Goal: Task Accomplishment & Management: Manage account settings

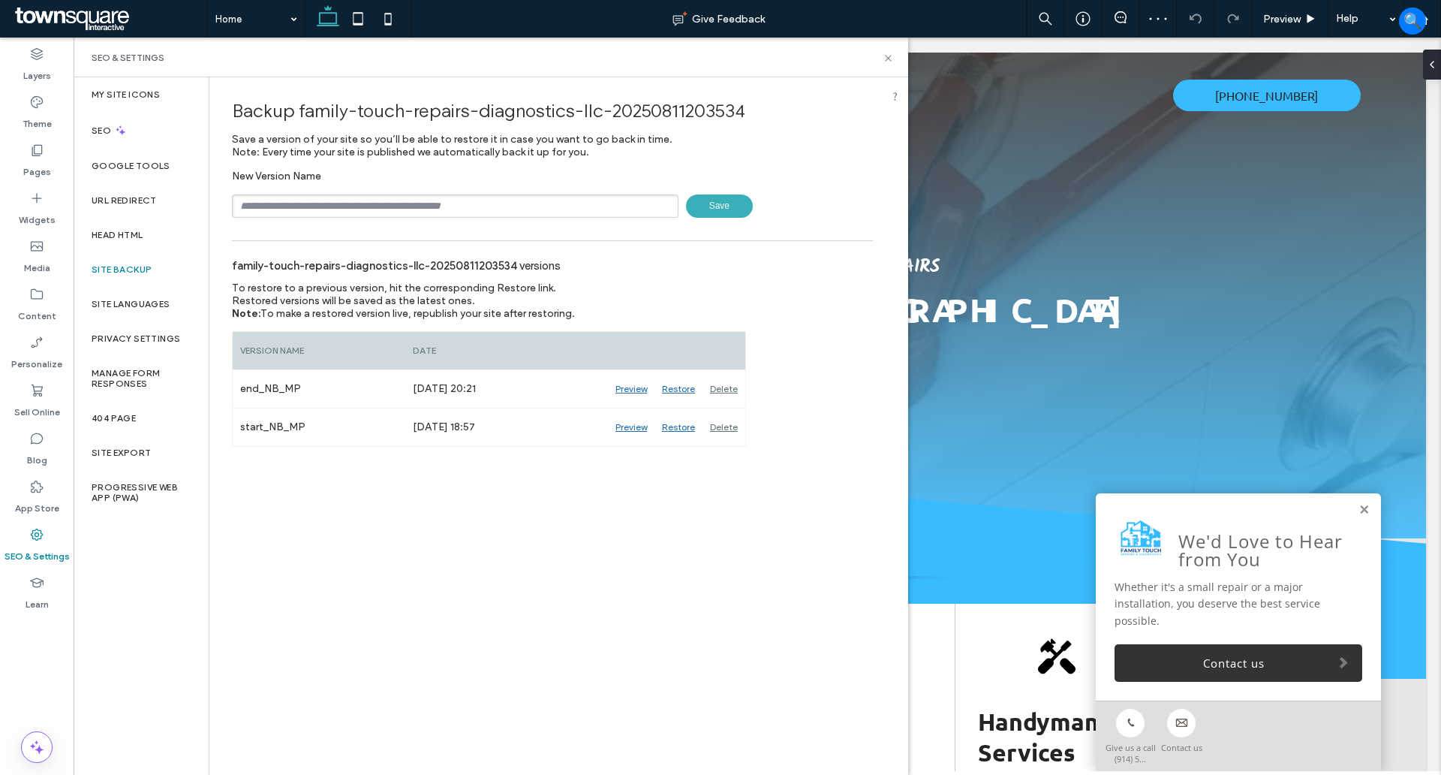
click at [400, 194] on input "text" at bounding box center [455, 205] width 447 height 23
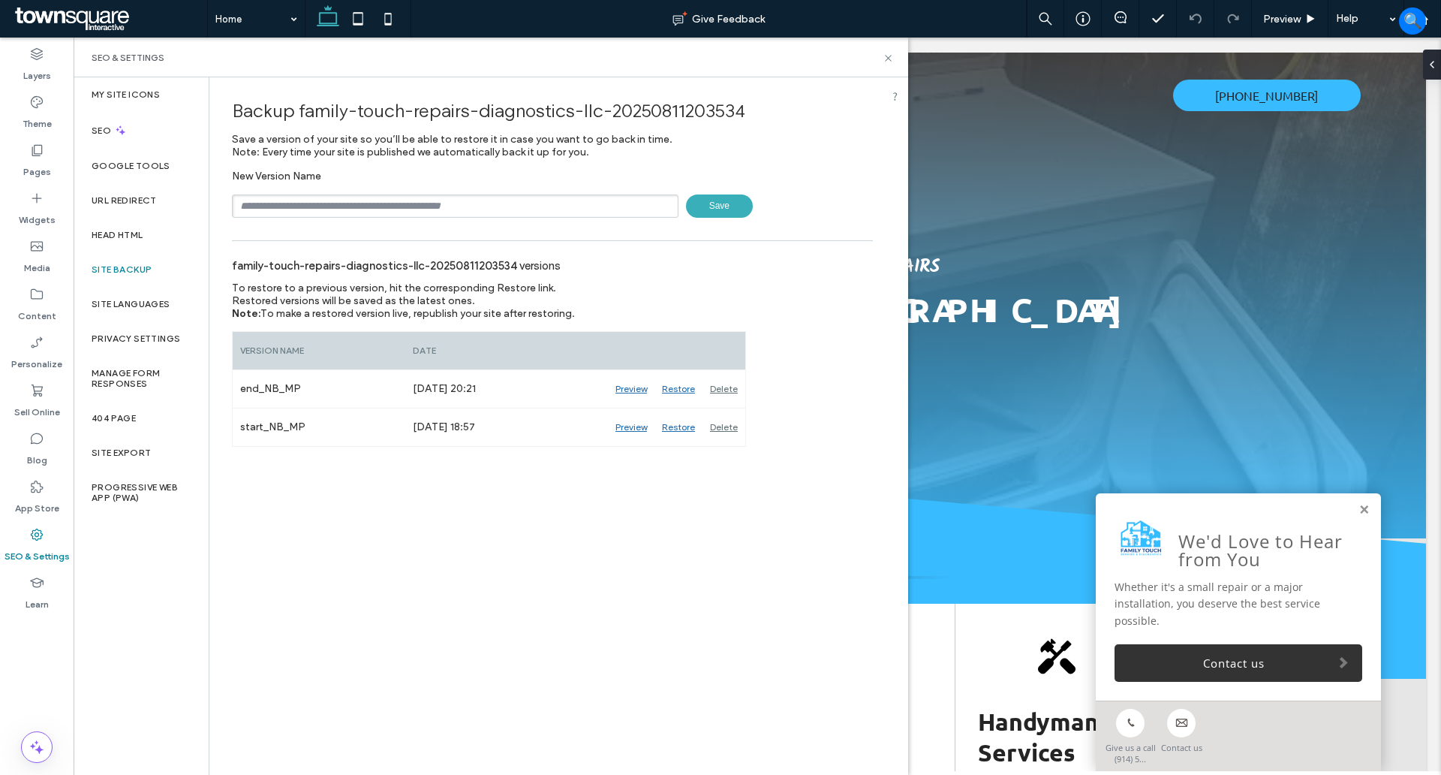
type input "**********"
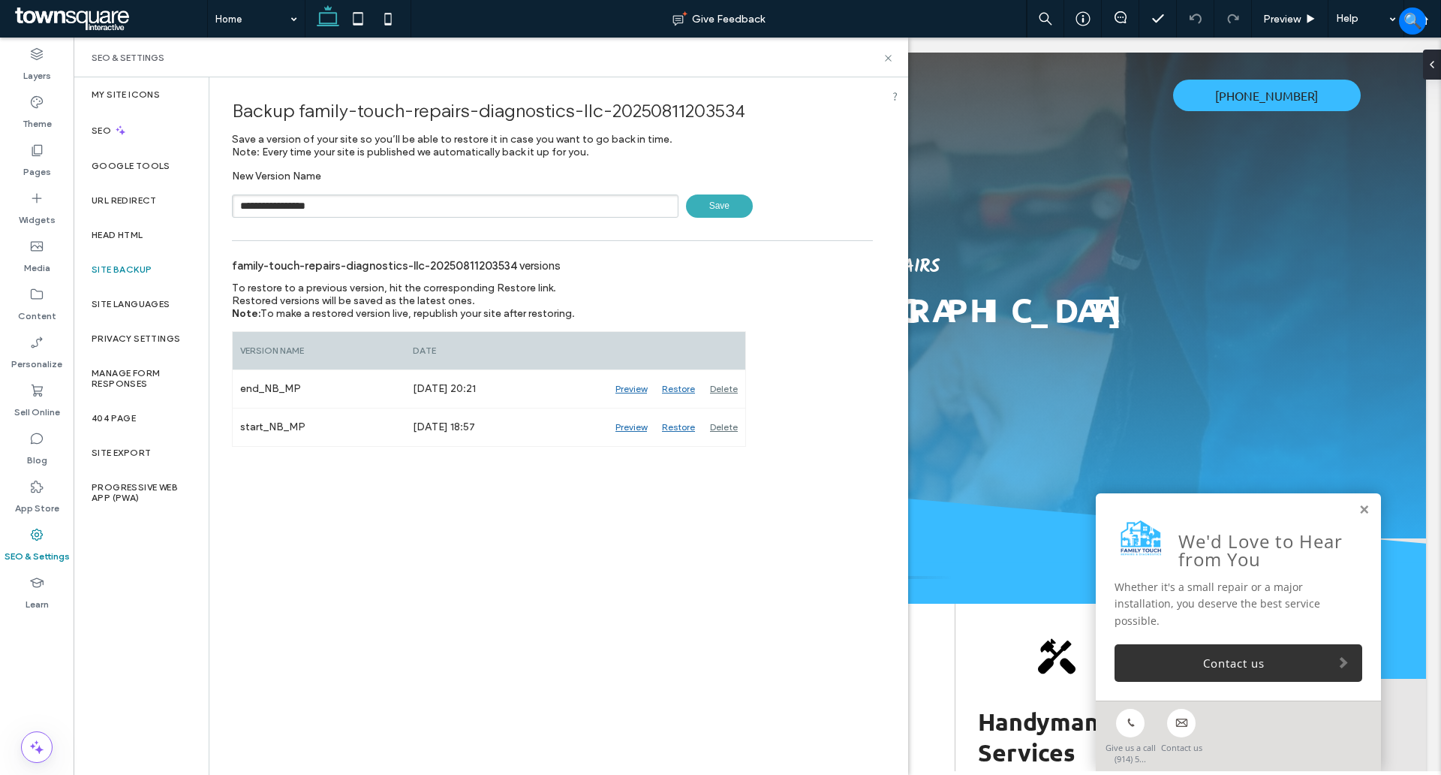
click at [724, 206] on span "Save" at bounding box center [719, 205] width 67 height 23
click at [891, 59] on icon at bounding box center [888, 58] width 11 height 11
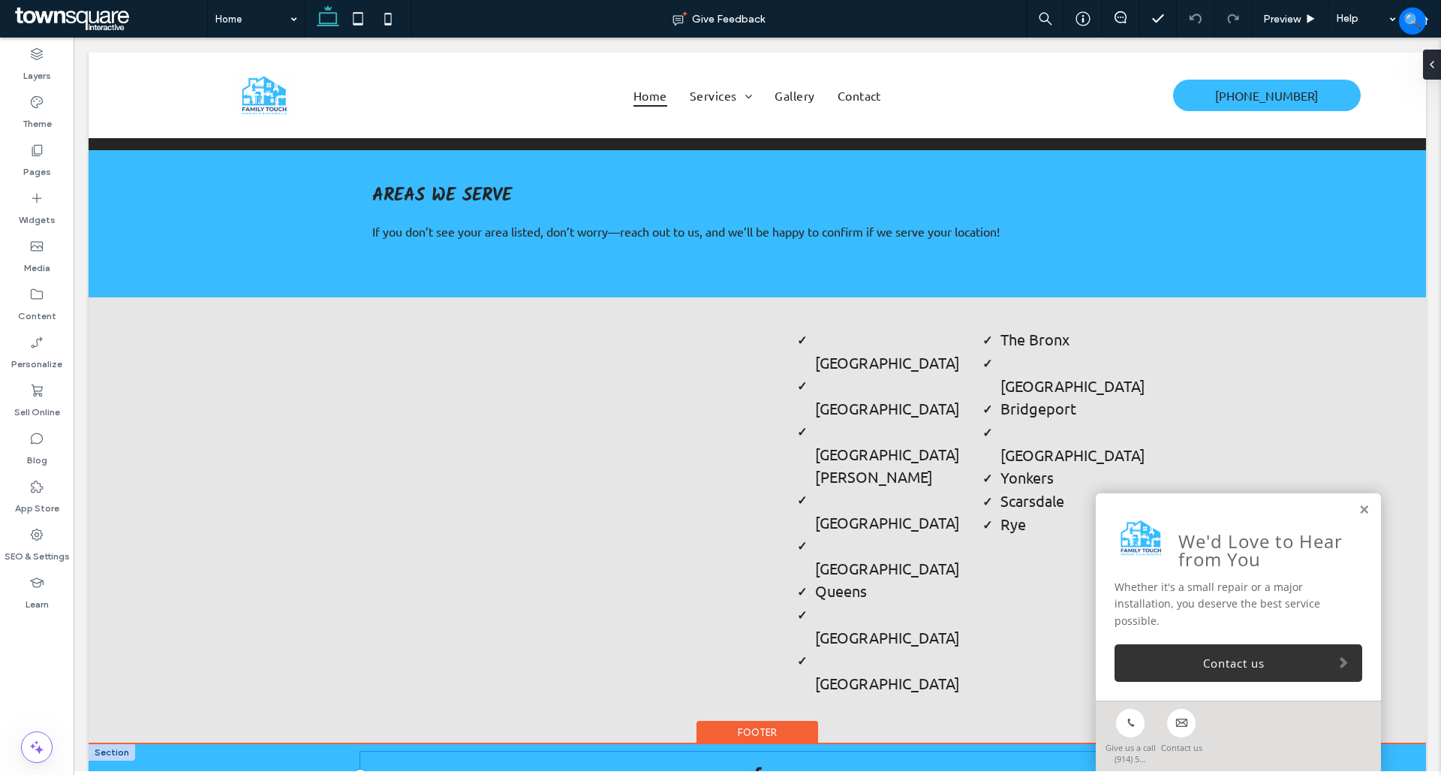
scroll to position [2805, 0]
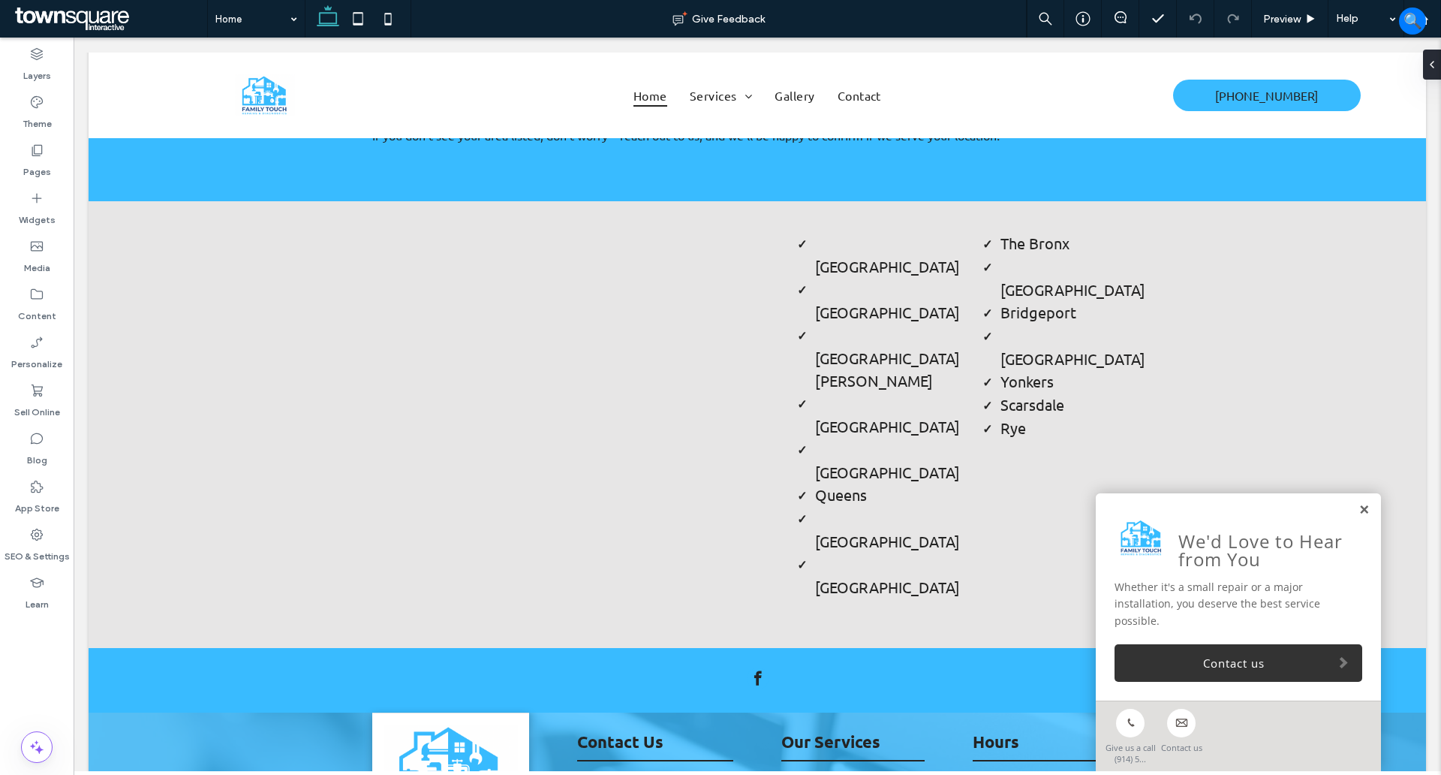
click at [1359, 514] on link at bounding box center [1364, 510] width 11 height 13
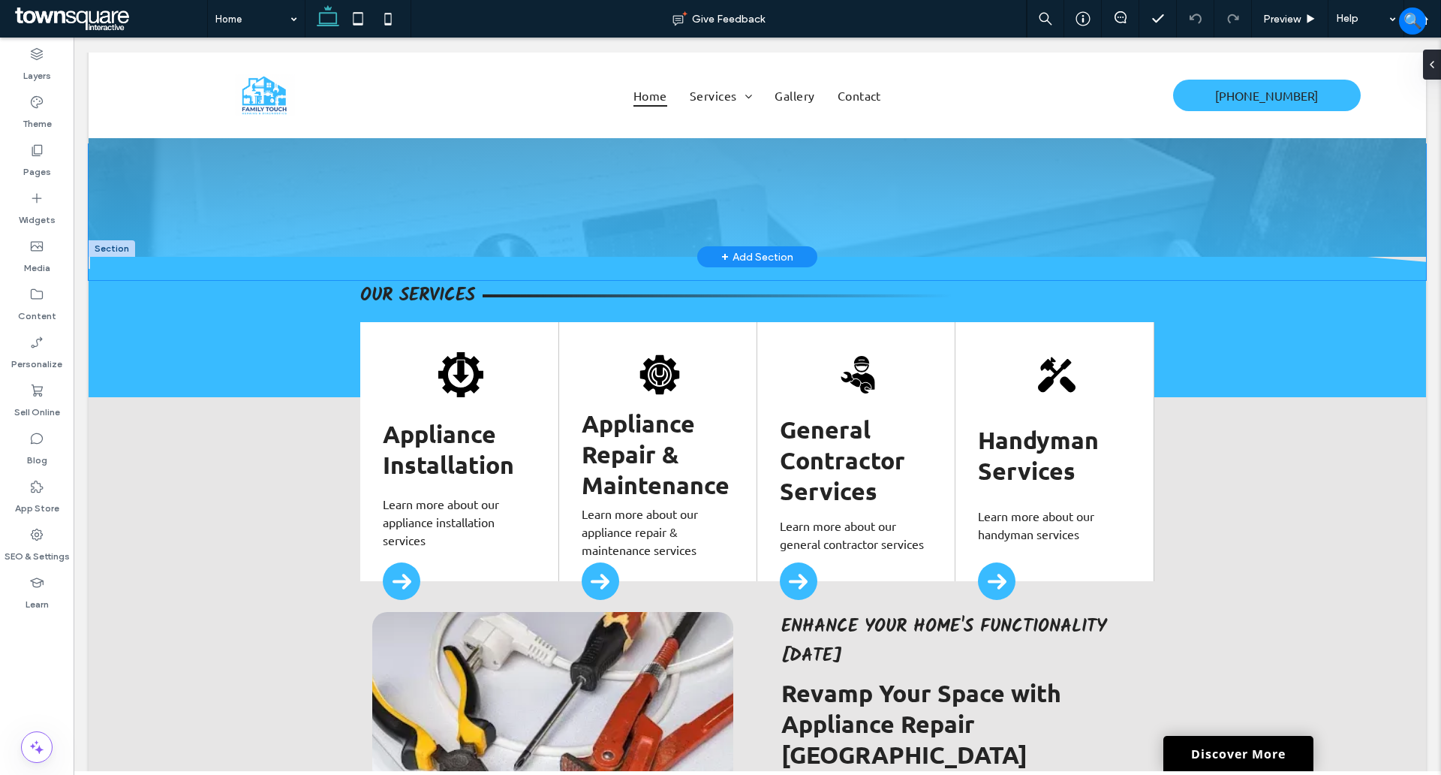
scroll to position [0, 0]
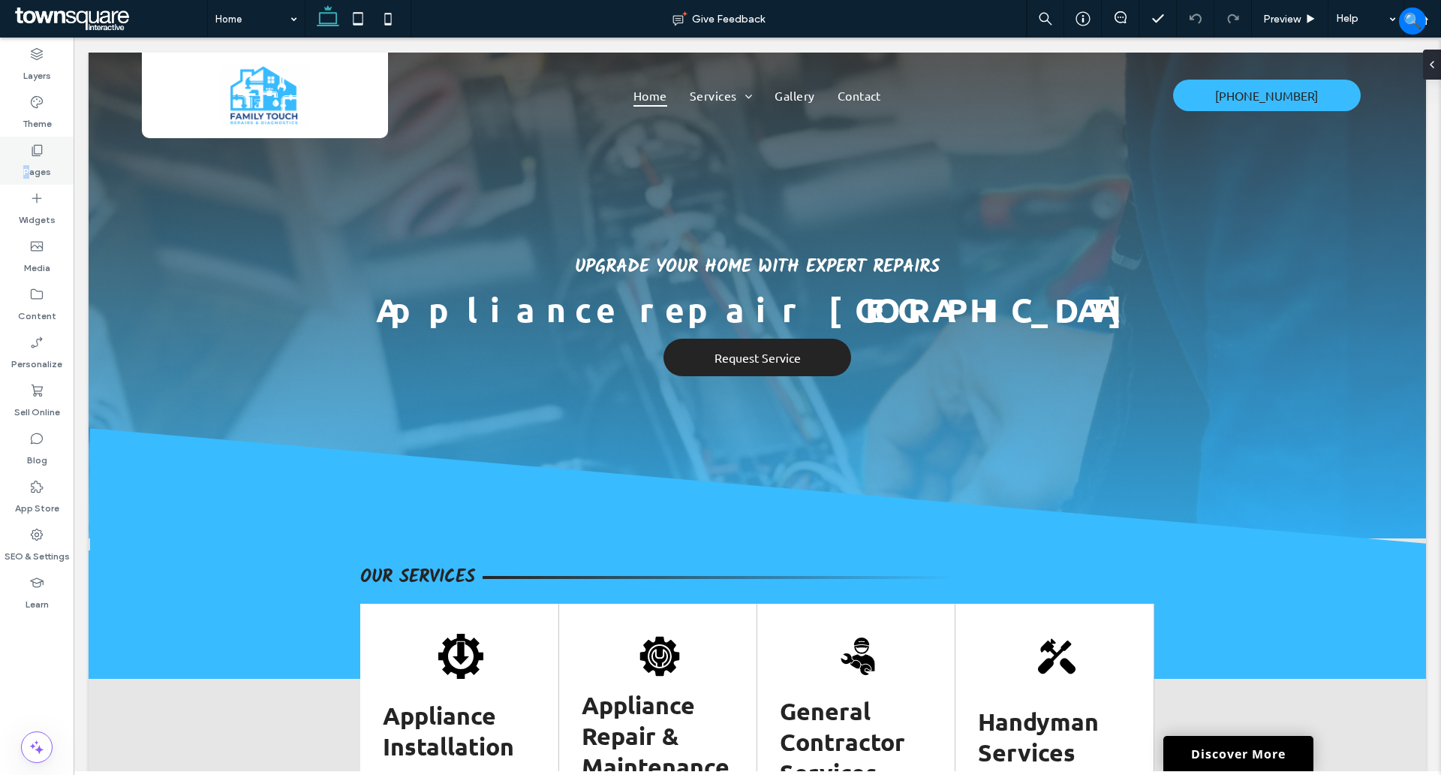
click at [26, 161] on label "Pages" at bounding box center [37, 168] width 28 height 21
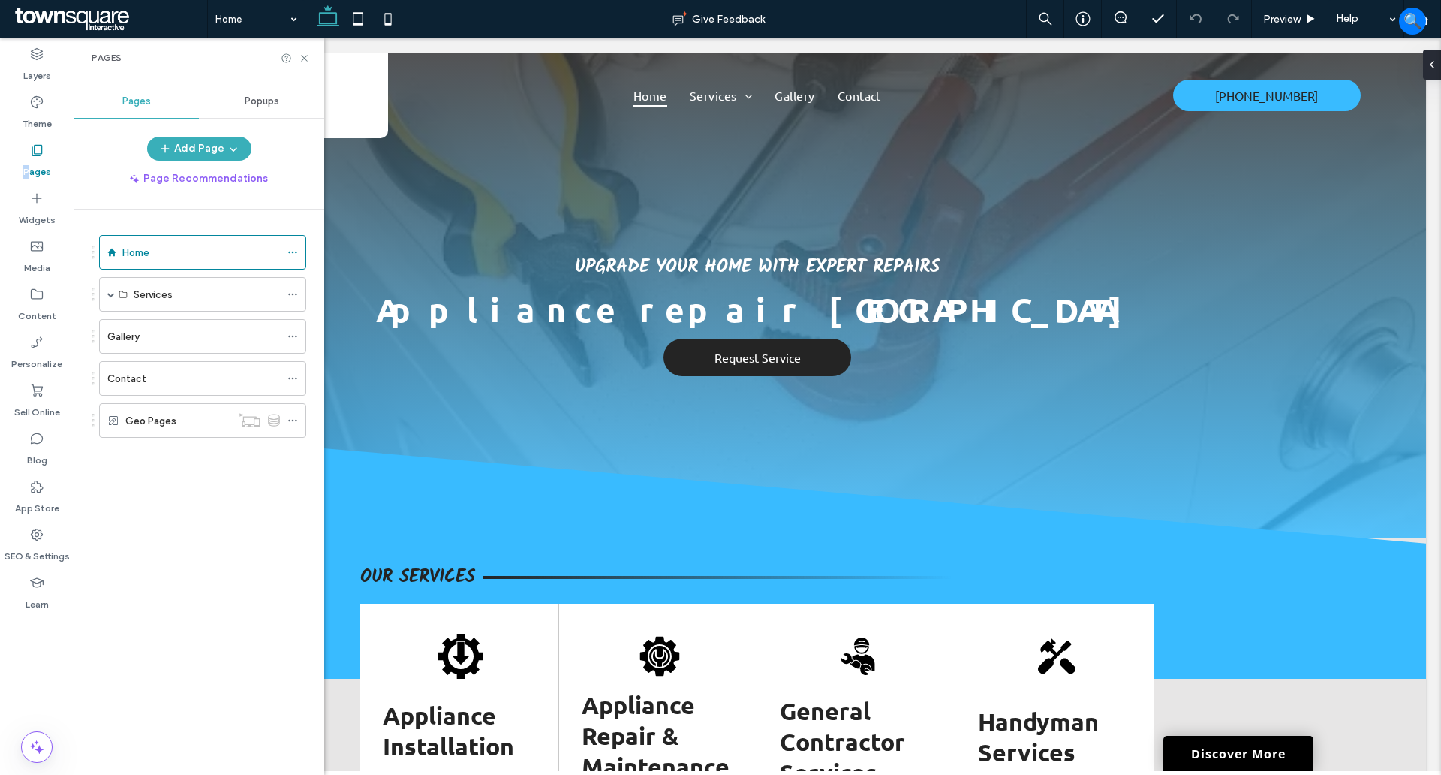
click at [26, 161] on label "Pages" at bounding box center [37, 168] width 28 height 21
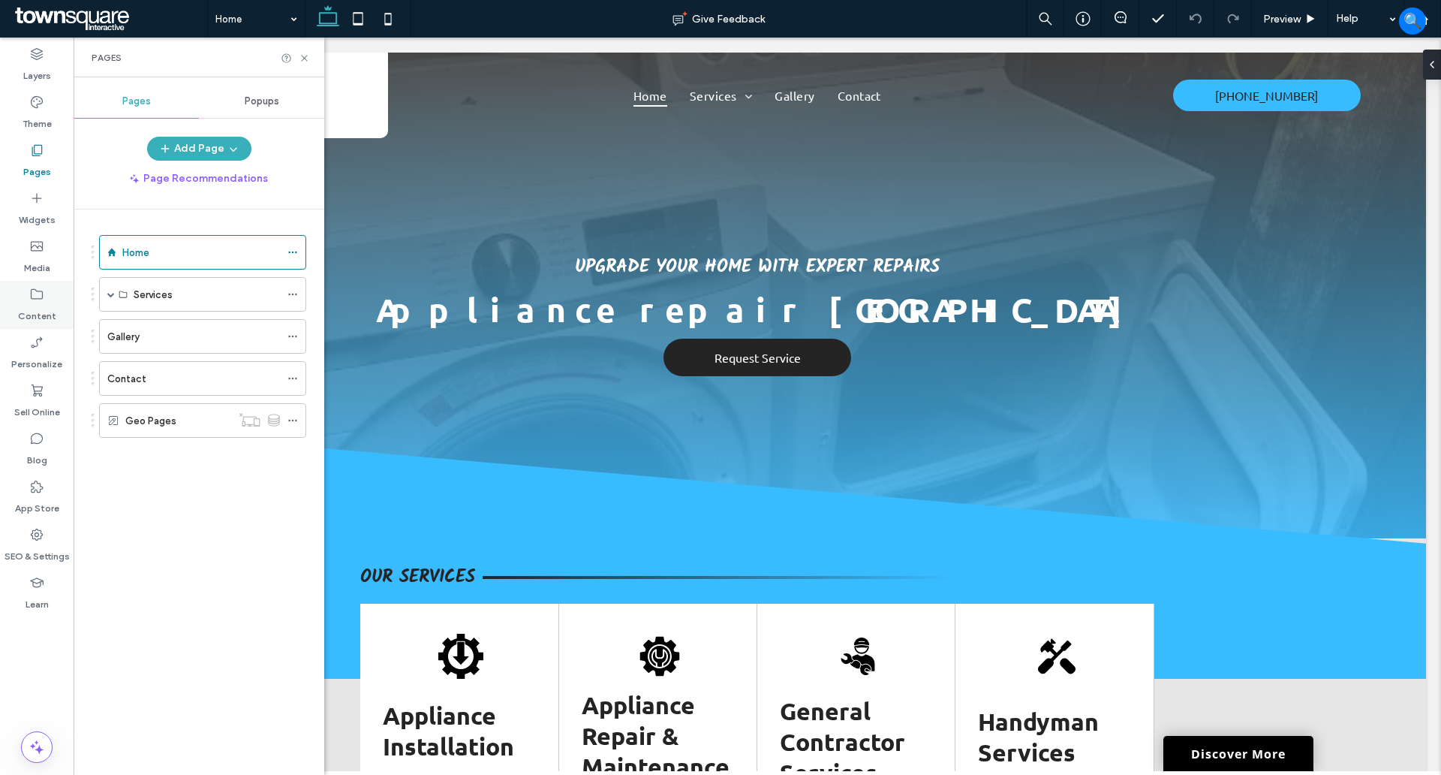
click at [38, 297] on icon at bounding box center [36, 294] width 15 height 15
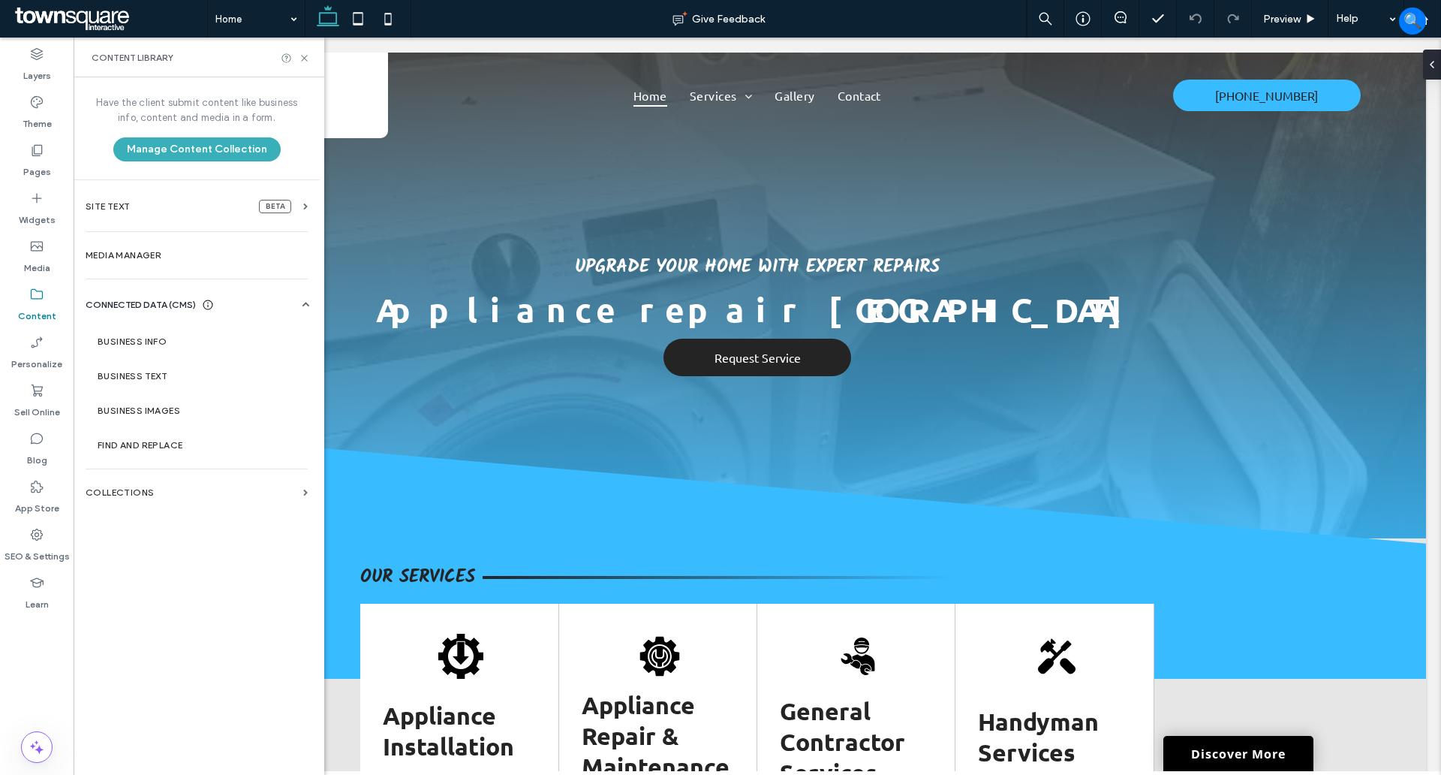
click at [158, 336] on label "Business Info" at bounding box center [200, 341] width 204 height 11
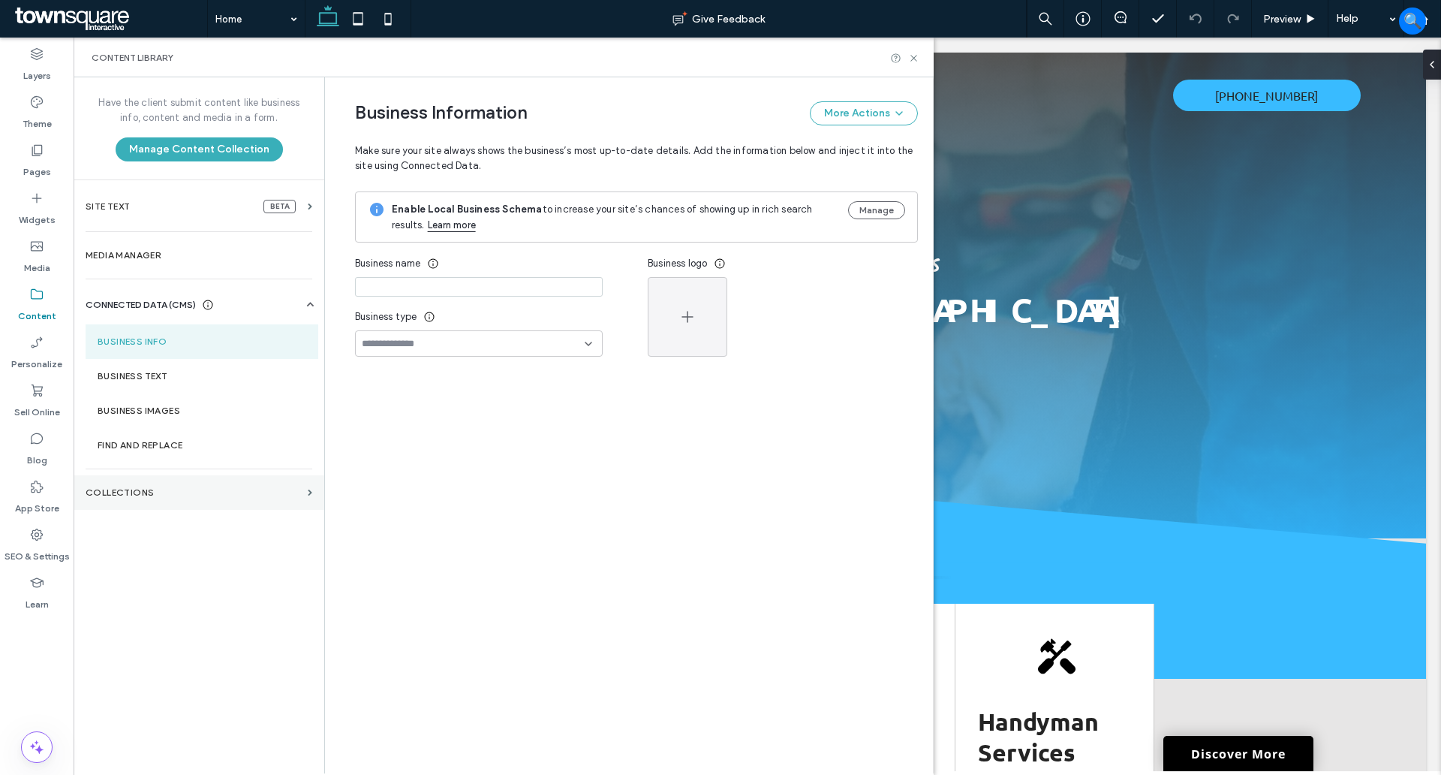
type input "**********"
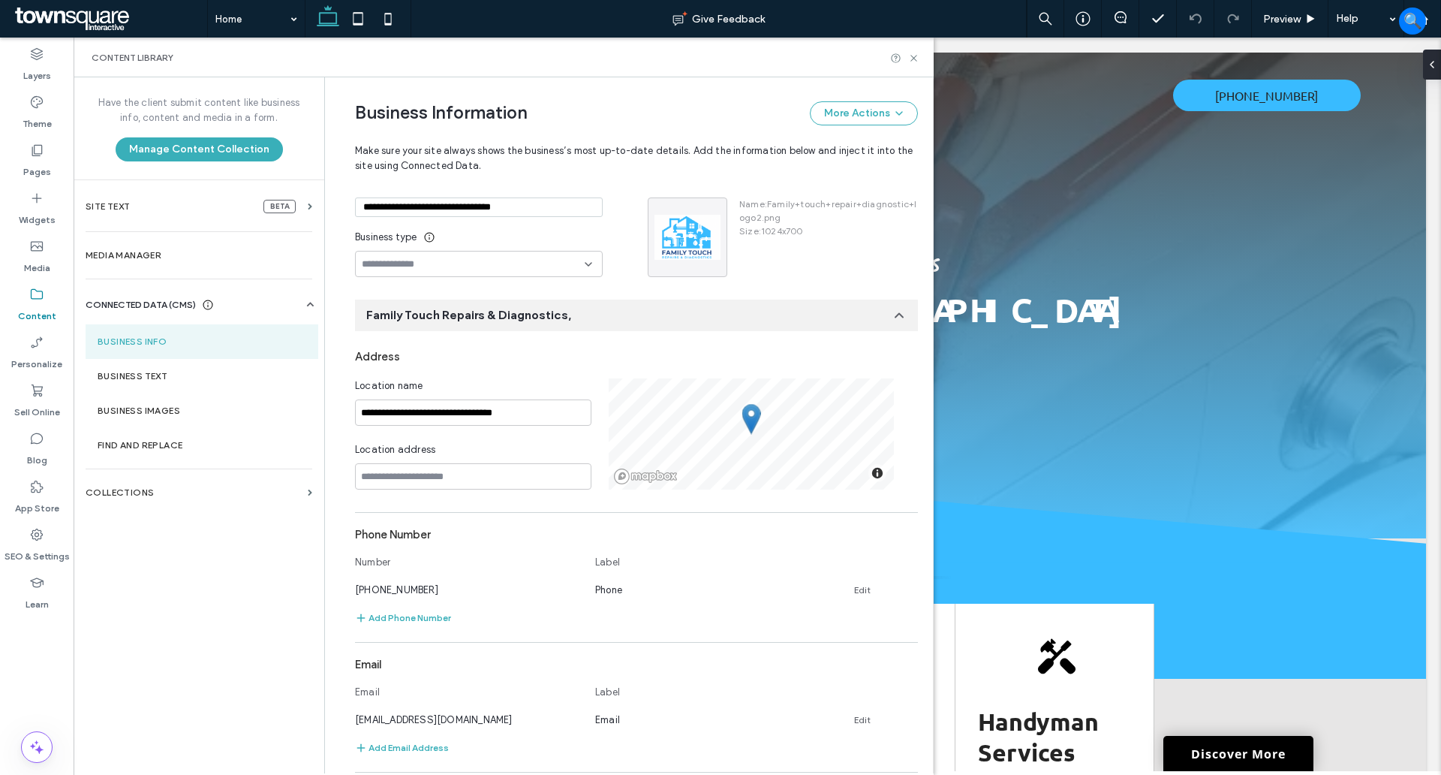
scroll to position [188, 0]
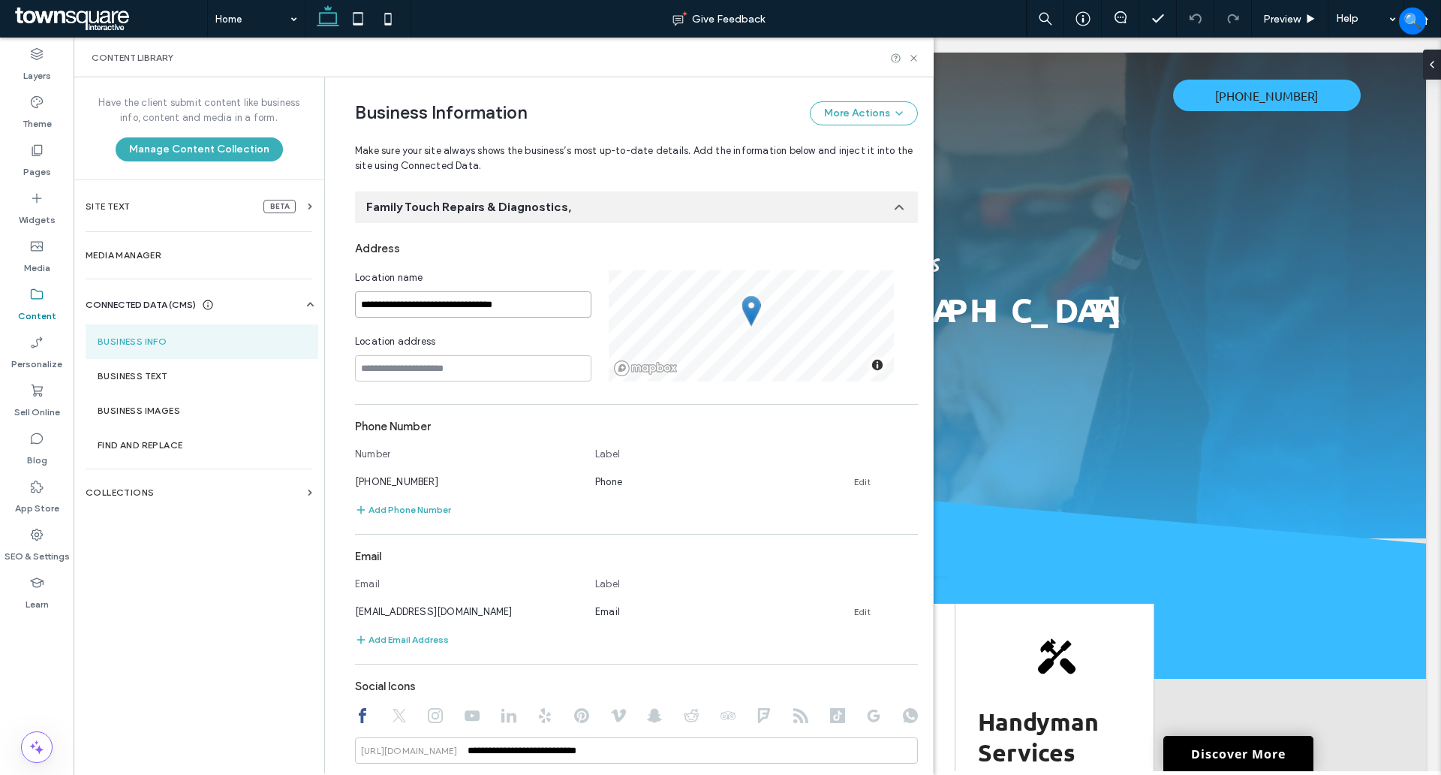
click at [527, 308] on input "**********" at bounding box center [473, 304] width 236 height 26
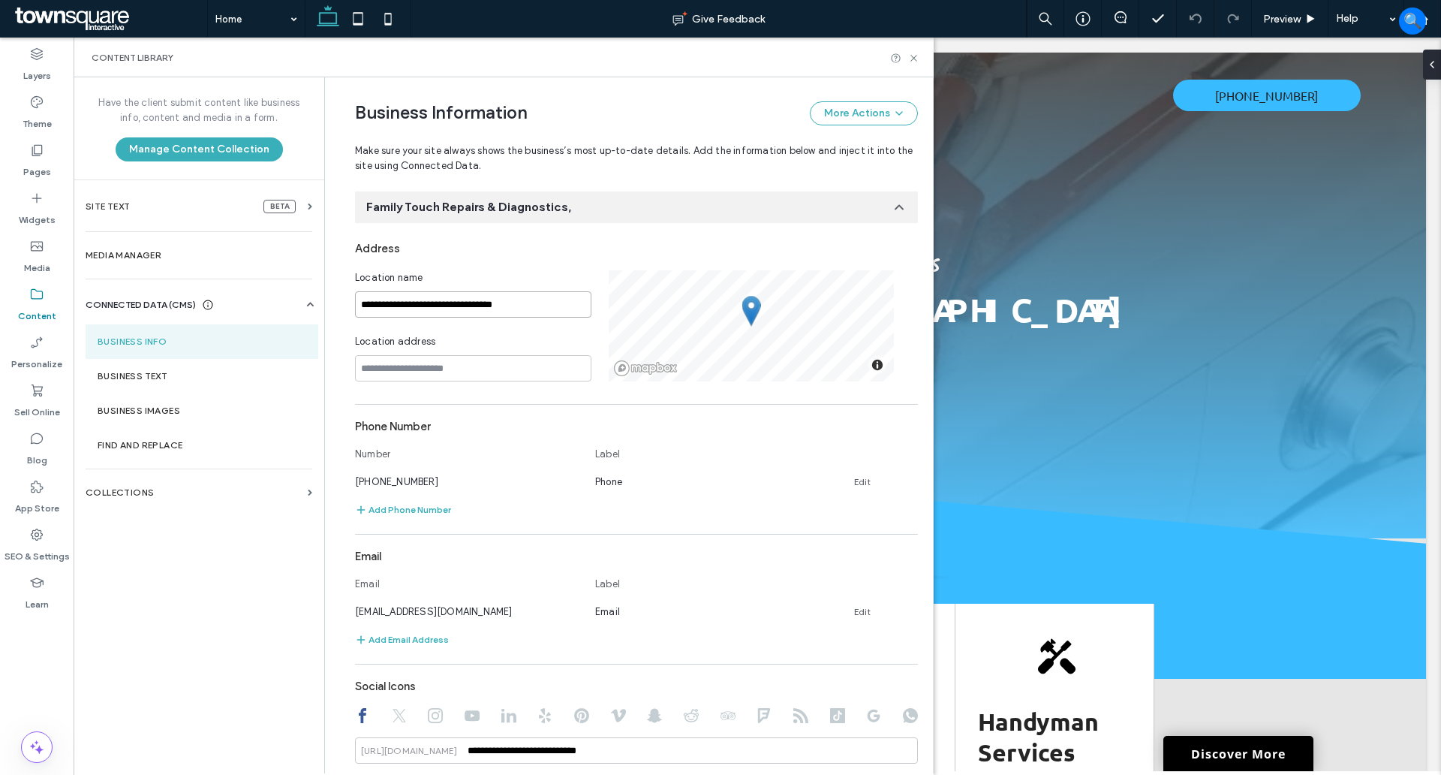
type input "**********"
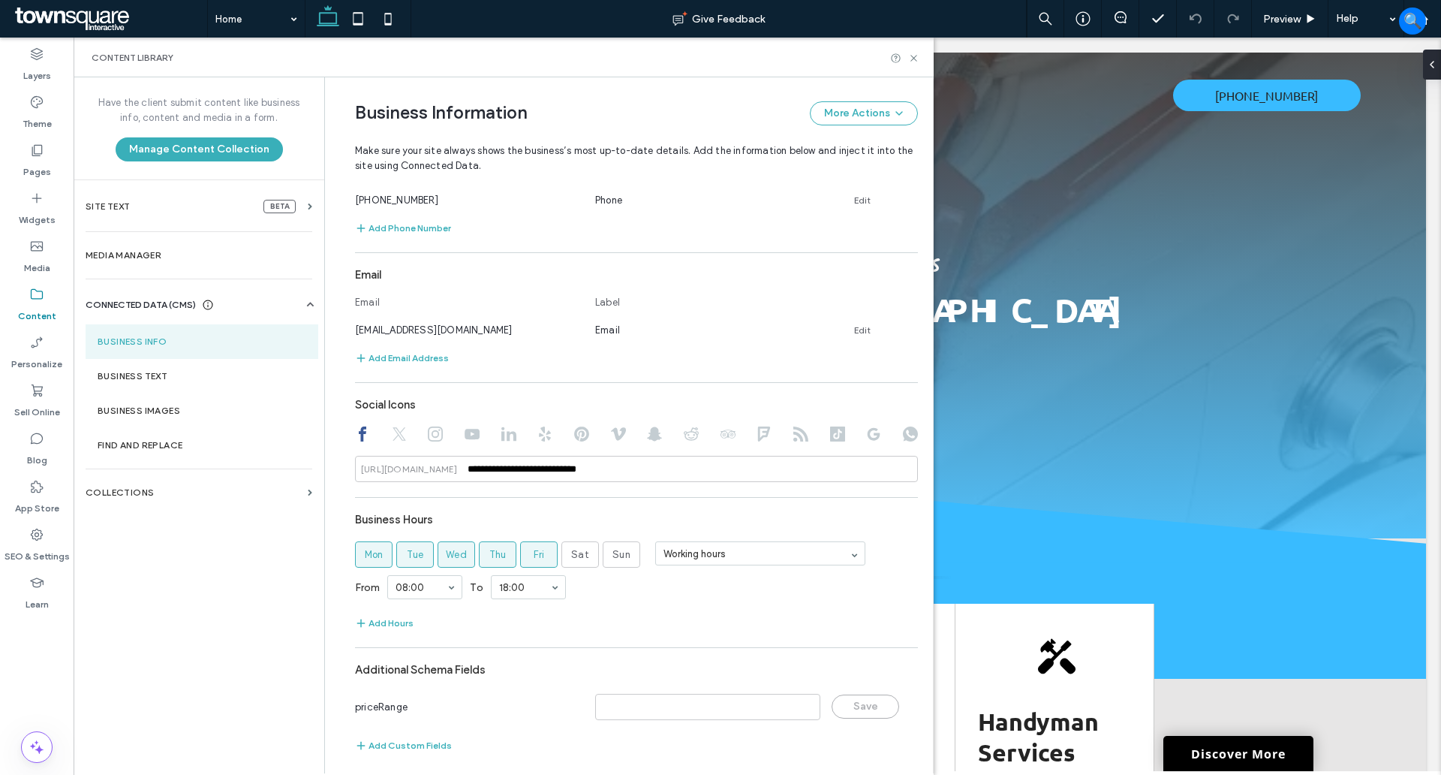
scroll to position [477, 0]
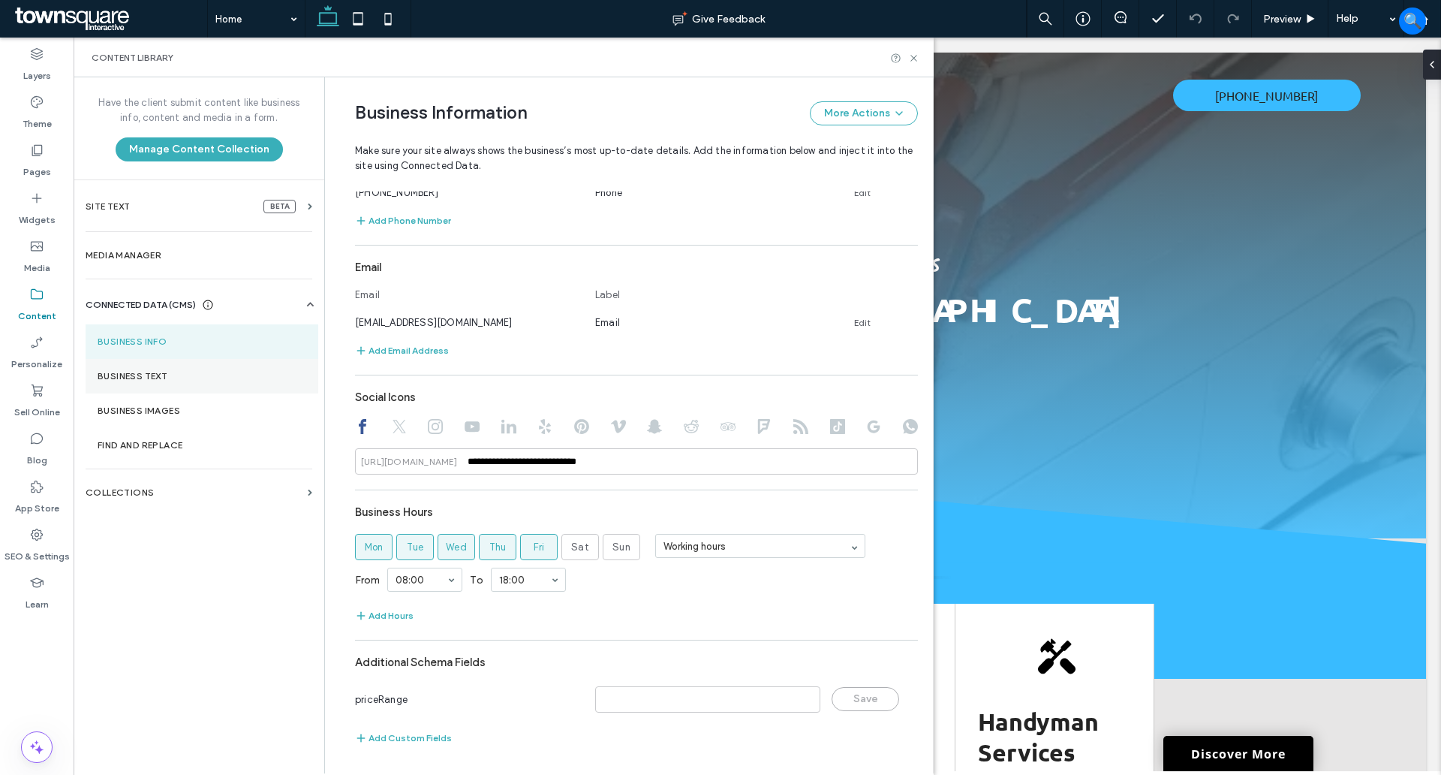
click at [166, 376] on label "Business Text" at bounding box center [202, 376] width 209 height 11
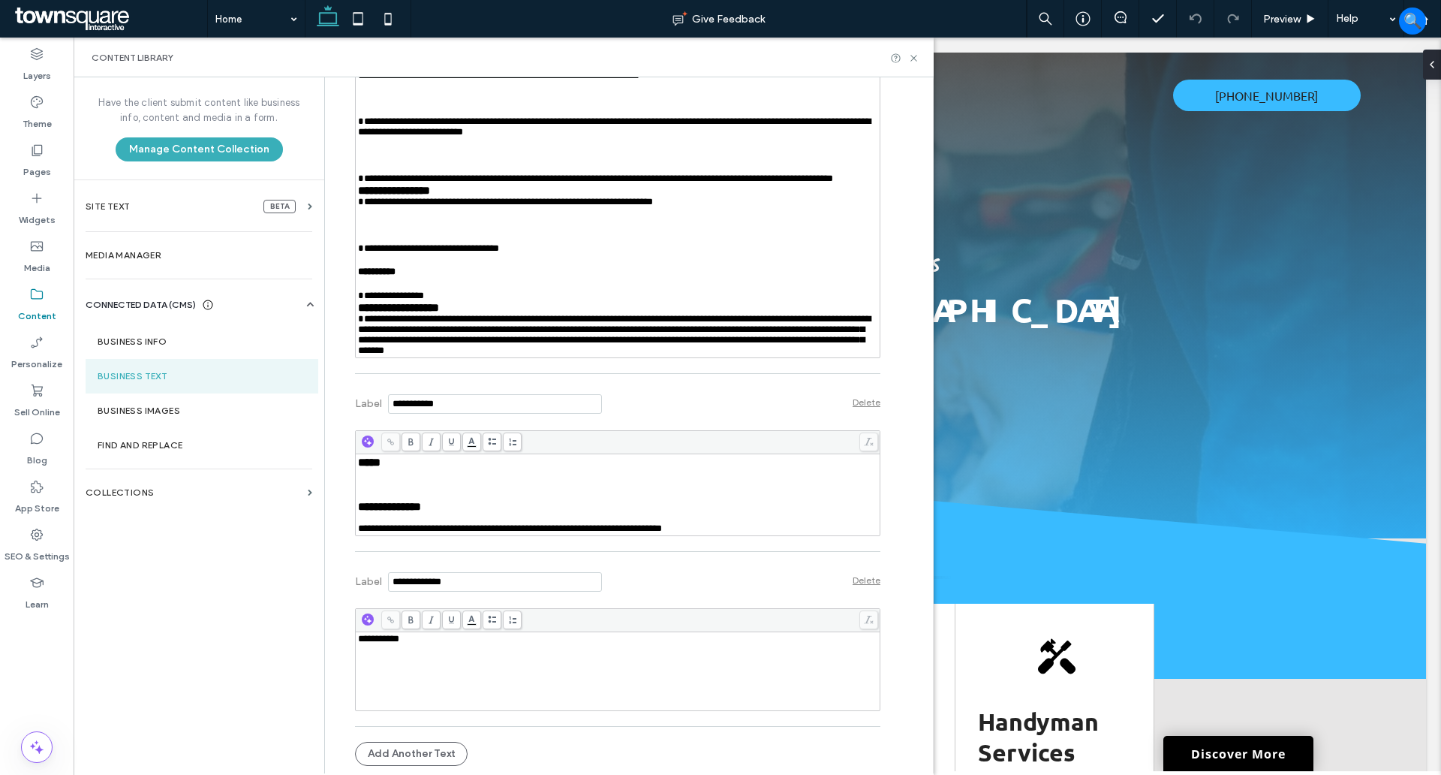
scroll to position [2523, 0]
drag, startPoint x: 38, startPoint y: 113, endPoint x: 627, endPoint y: 124, distance: 589.5
click at [38, 114] on label "Theme" at bounding box center [37, 120] width 29 height 21
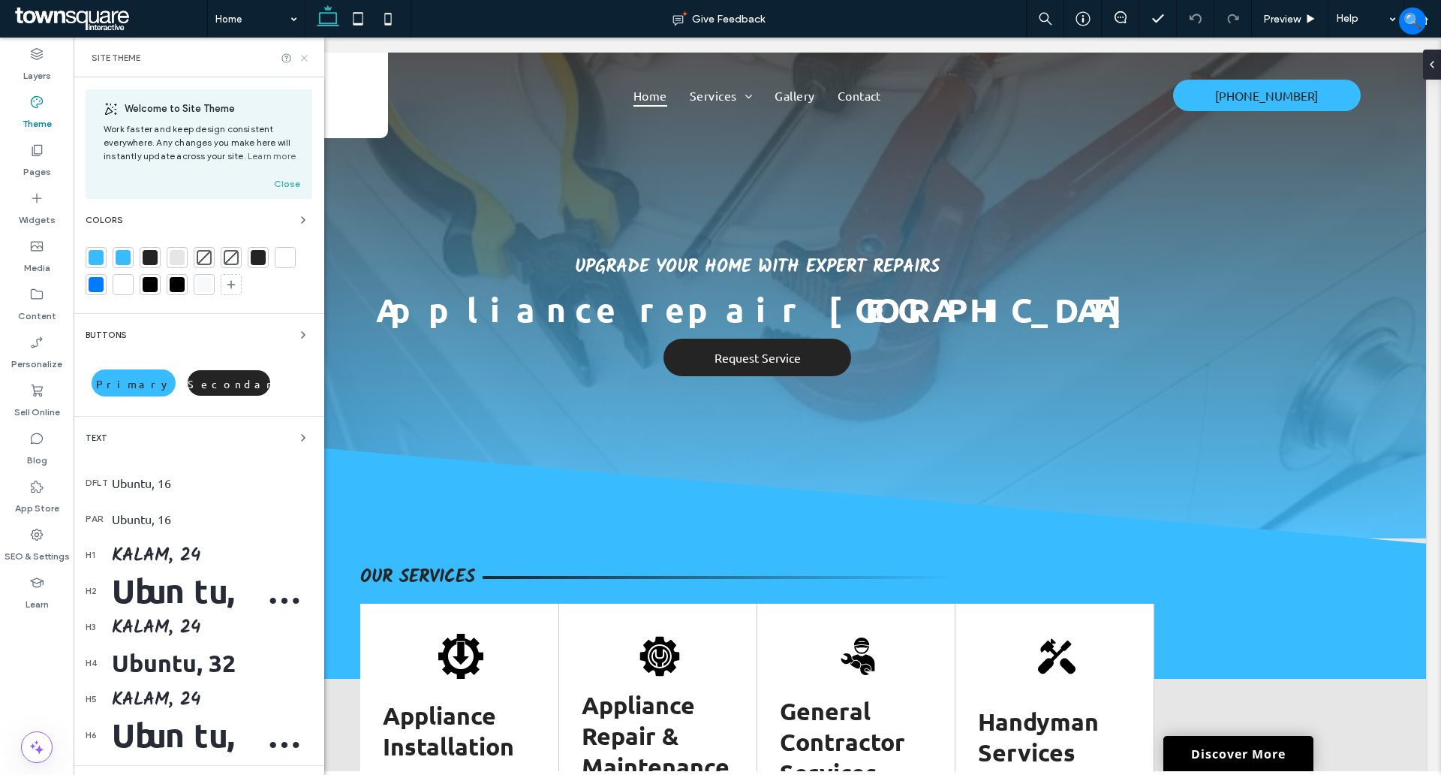
drag, startPoint x: 306, startPoint y: 59, endPoint x: 514, endPoint y: 68, distance: 208.1
click at [306, 59] on use at bounding box center [304, 58] width 6 height 6
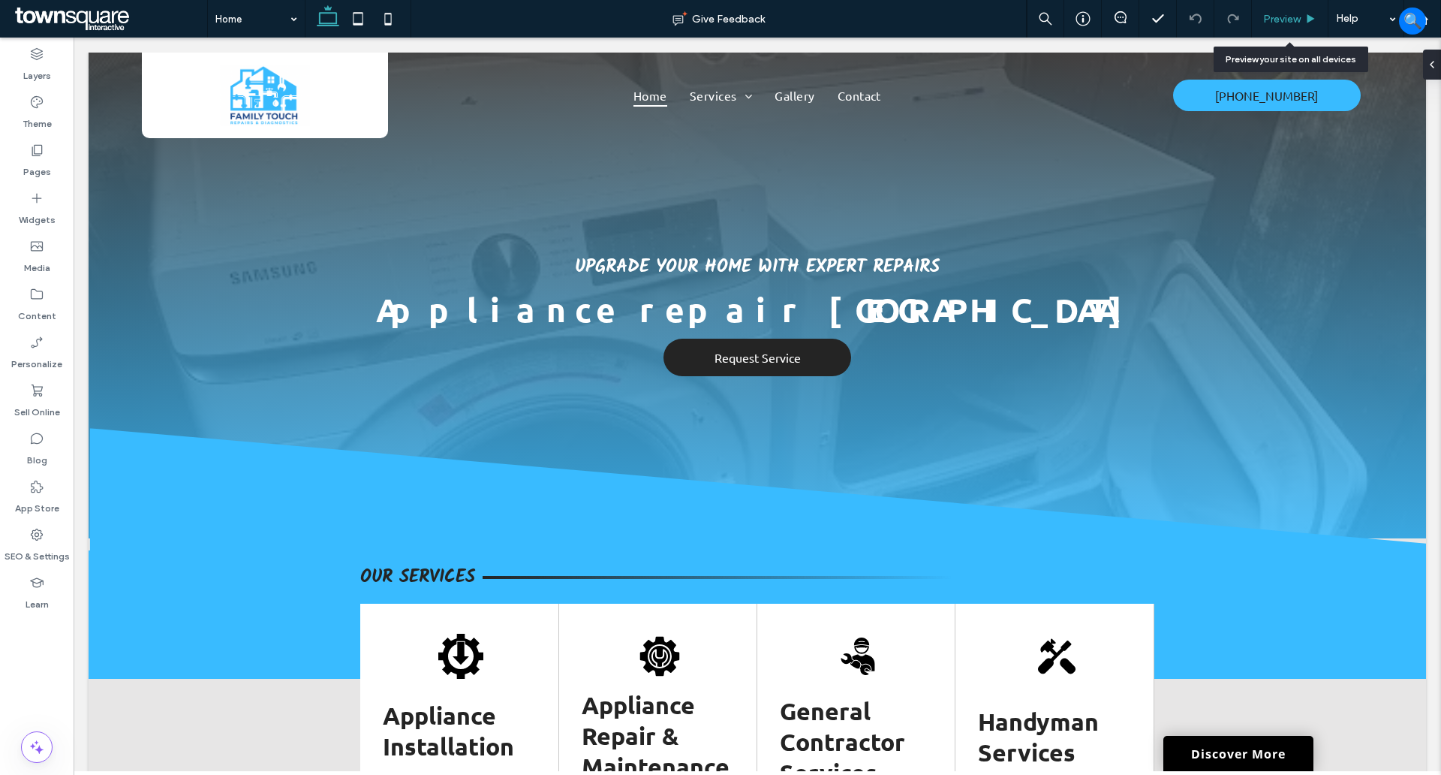
click at [1294, 14] on span "Preview" at bounding box center [1283, 19] width 38 height 13
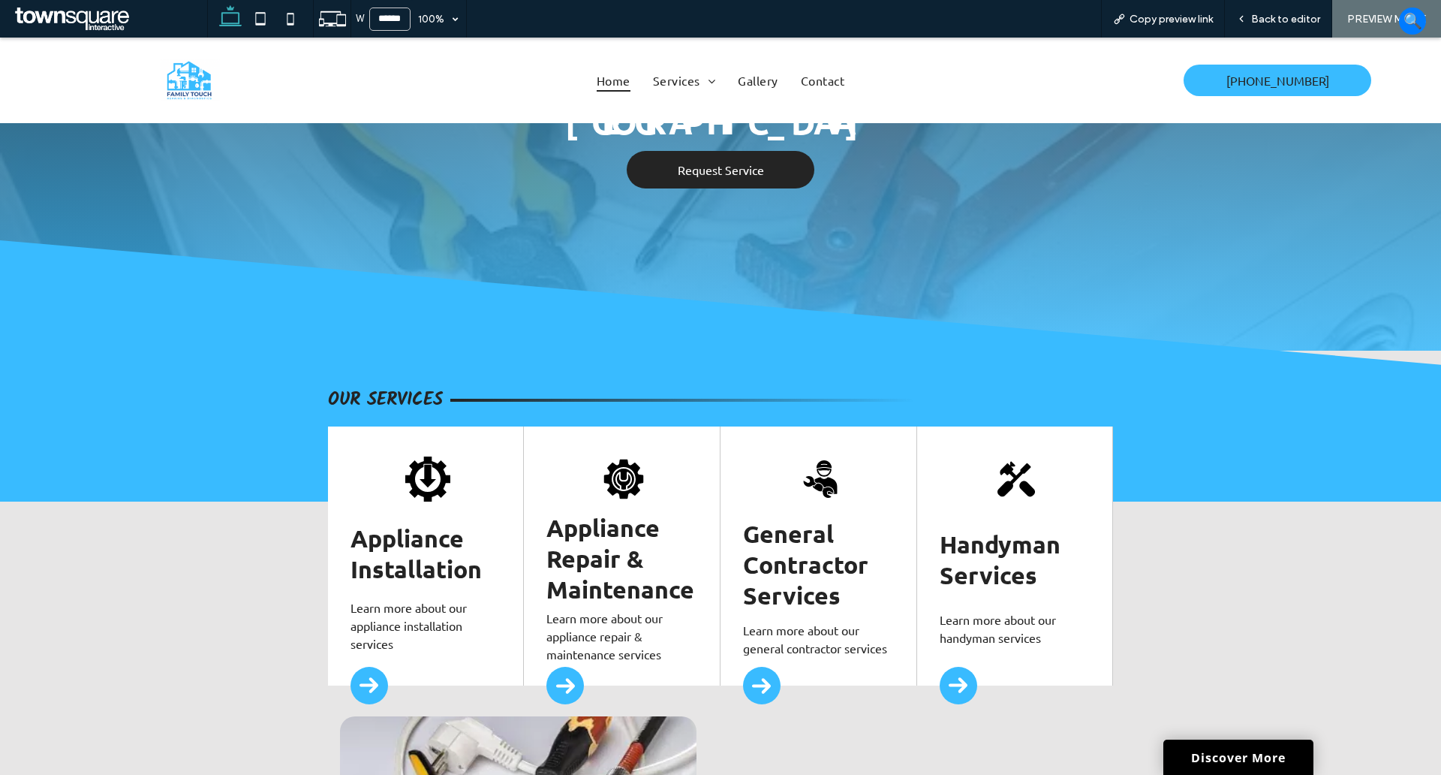
scroll to position [375, 0]
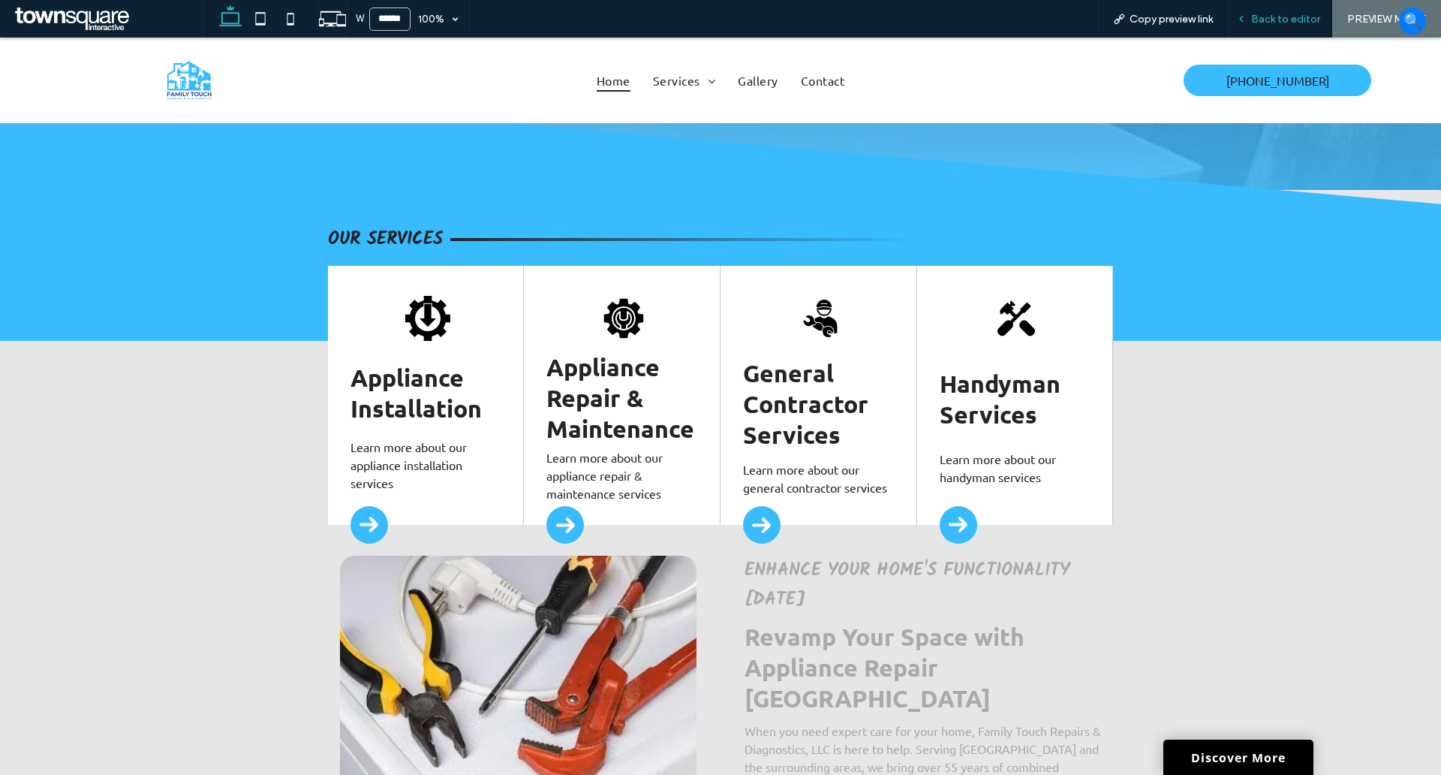
click at [1278, 7] on div "Back to editor" at bounding box center [1278, 19] width 107 height 38
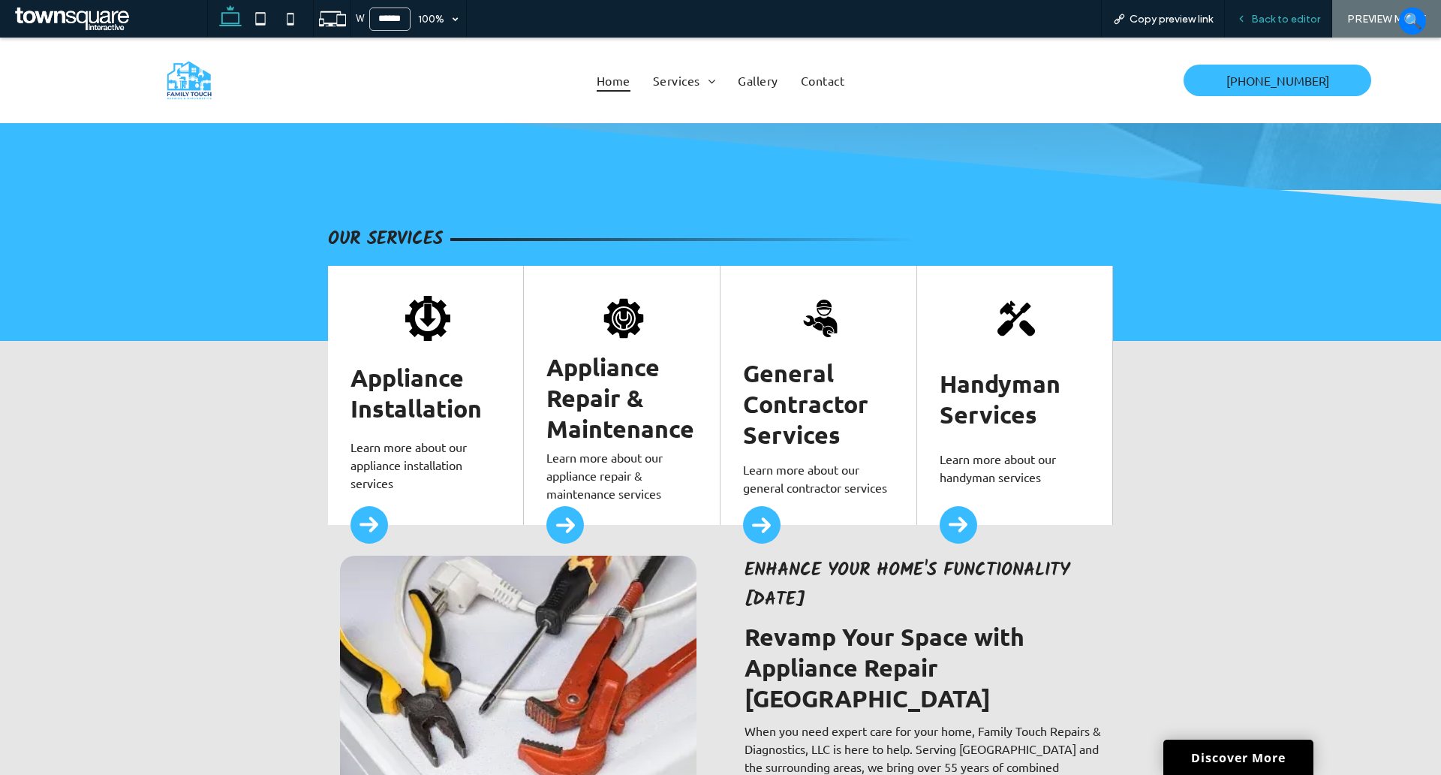
click at [1262, 20] on span "Back to editor" at bounding box center [1286, 19] width 69 height 13
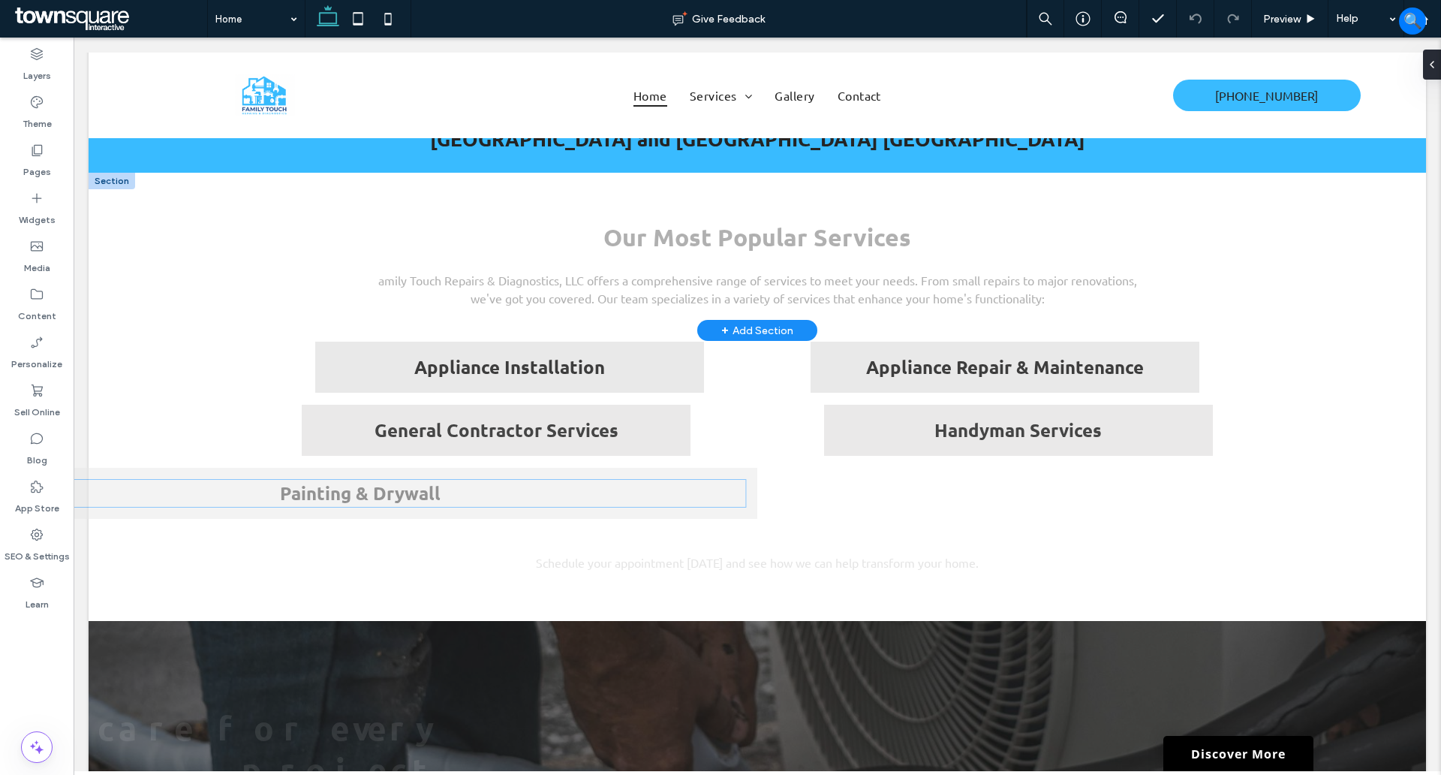
scroll to position [1220, 0]
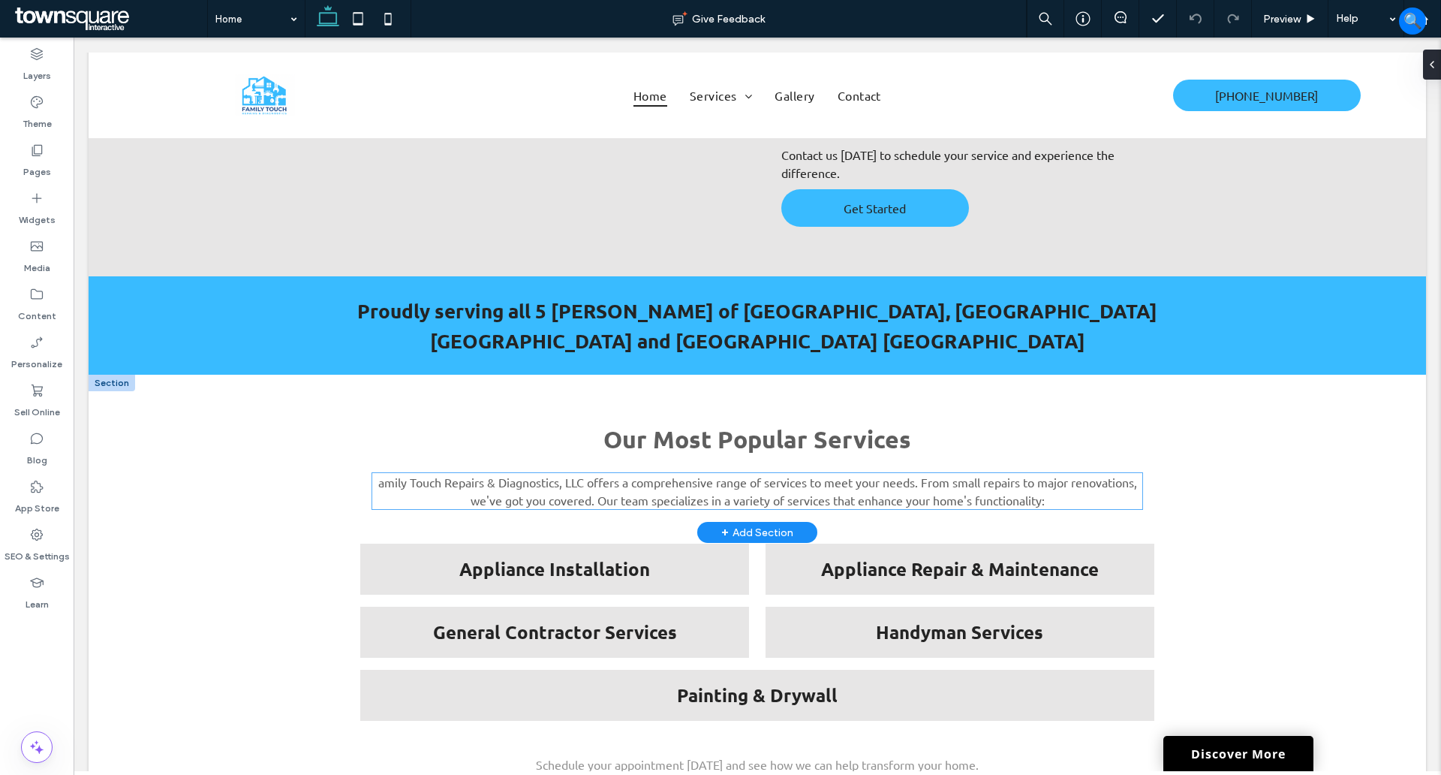
click at [392, 473] on p "amily Touch Repairs & Diagnostics, LLC offers a comprehensive range of services…" at bounding box center [757, 491] width 770 height 36
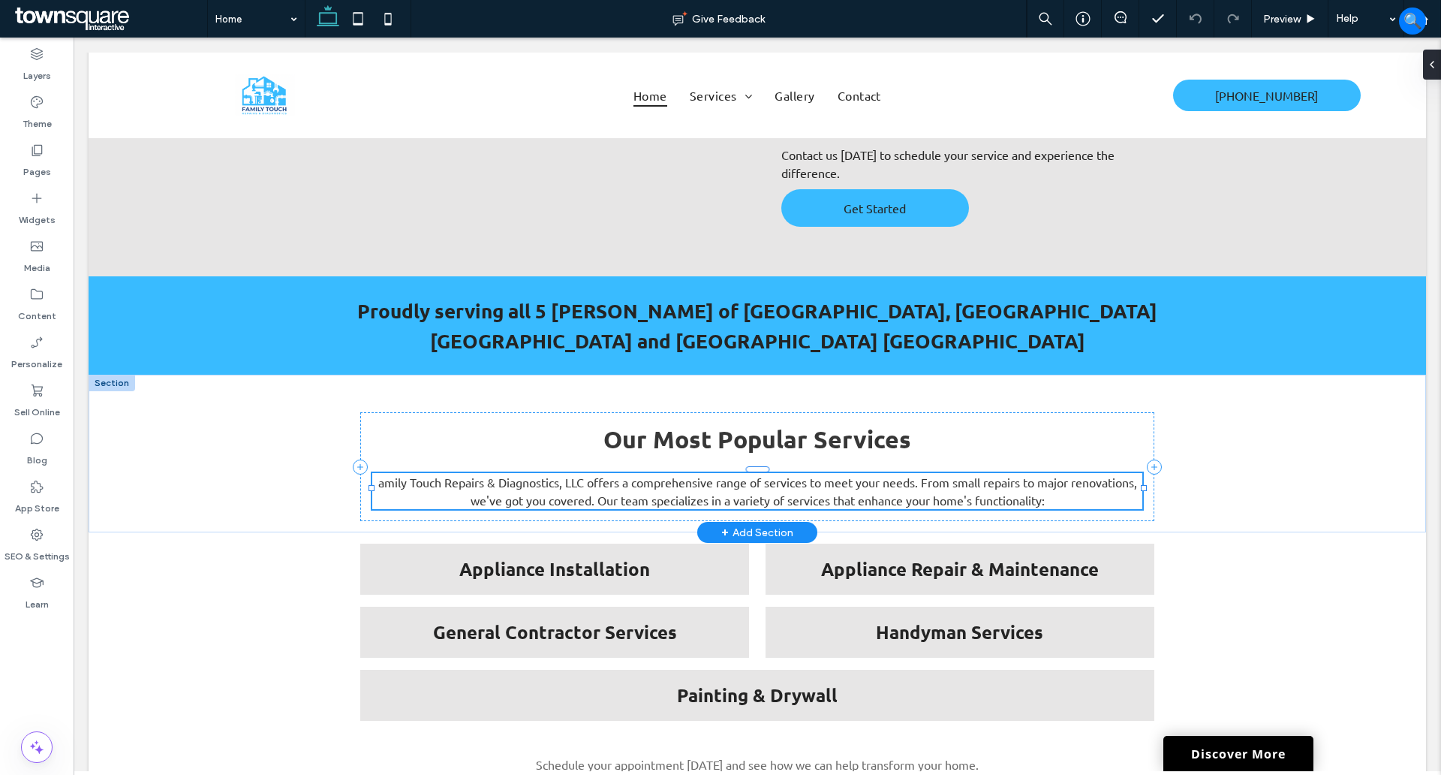
click at [392, 473] on div "amily Touch Repairs & Diagnostics, LLC offers a comprehensive range of services…" at bounding box center [757, 491] width 770 height 36
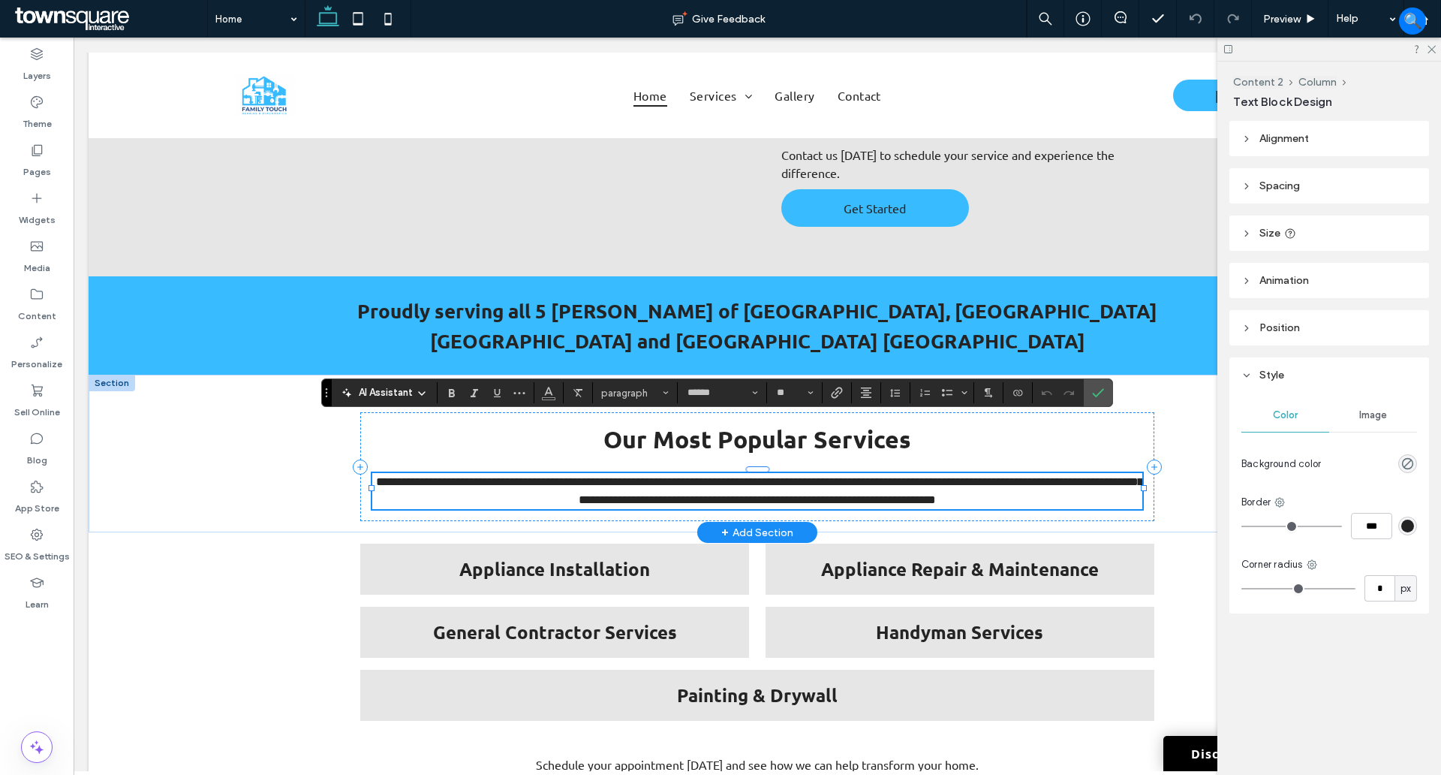
click at [376, 476] on span "**********" at bounding box center [759, 490] width 767 height 29
click at [194, 412] on div "**********" at bounding box center [758, 454] width 1338 height 158
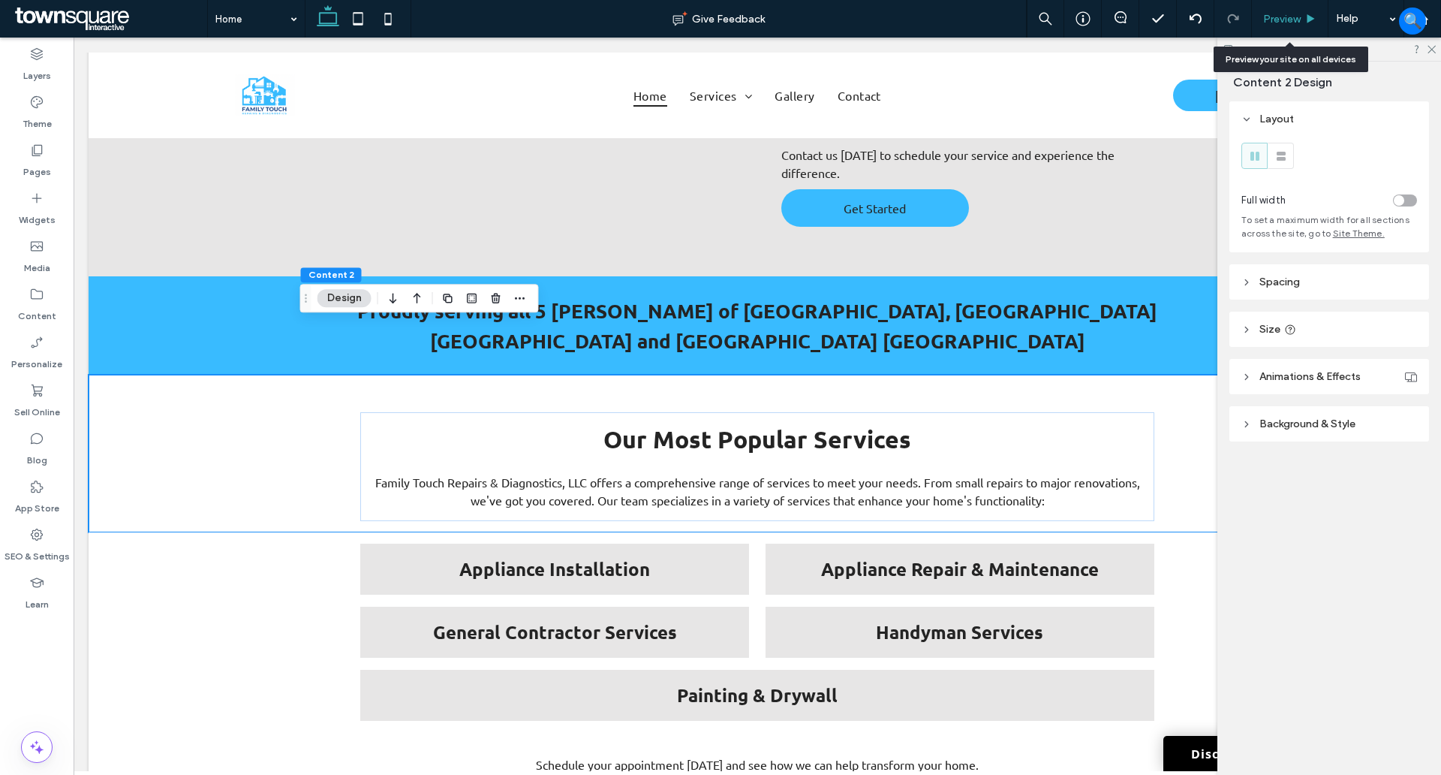
click at [1272, 20] on span "Preview" at bounding box center [1283, 19] width 38 height 13
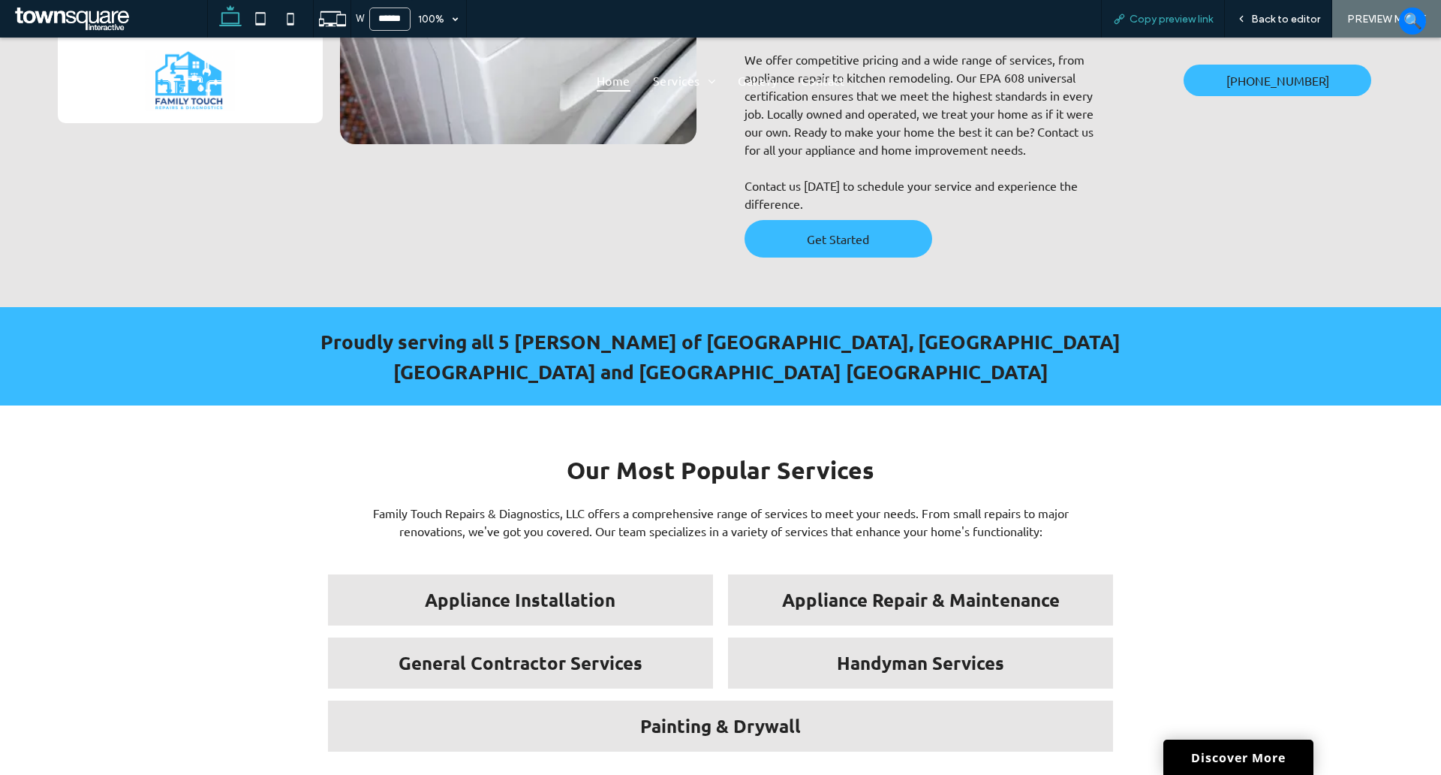
scroll to position [1228, 0]
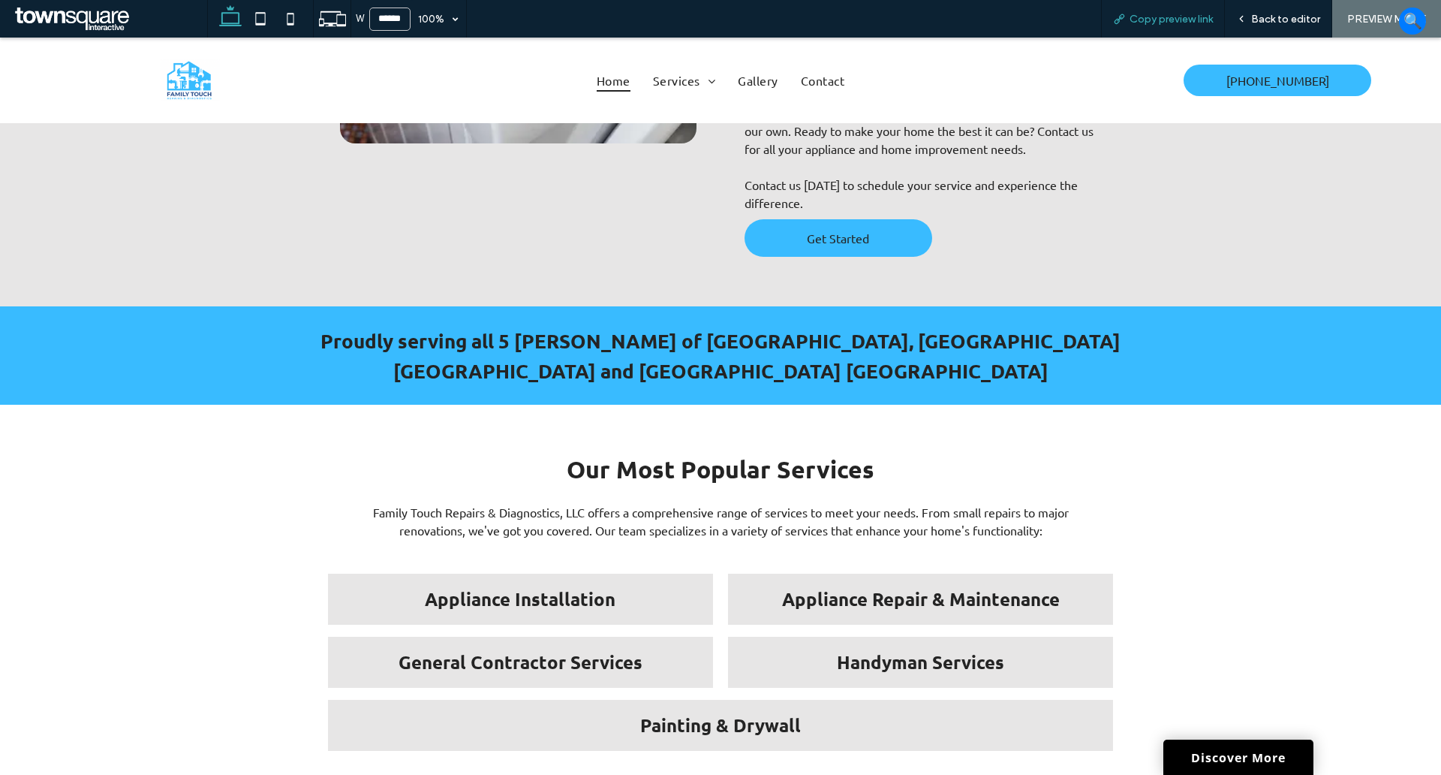
click at [1173, 16] on span "Copy preview link" at bounding box center [1171, 19] width 83 height 13
click at [1308, 17] on span "Back to editor" at bounding box center [1286, 19] width 69 height 13
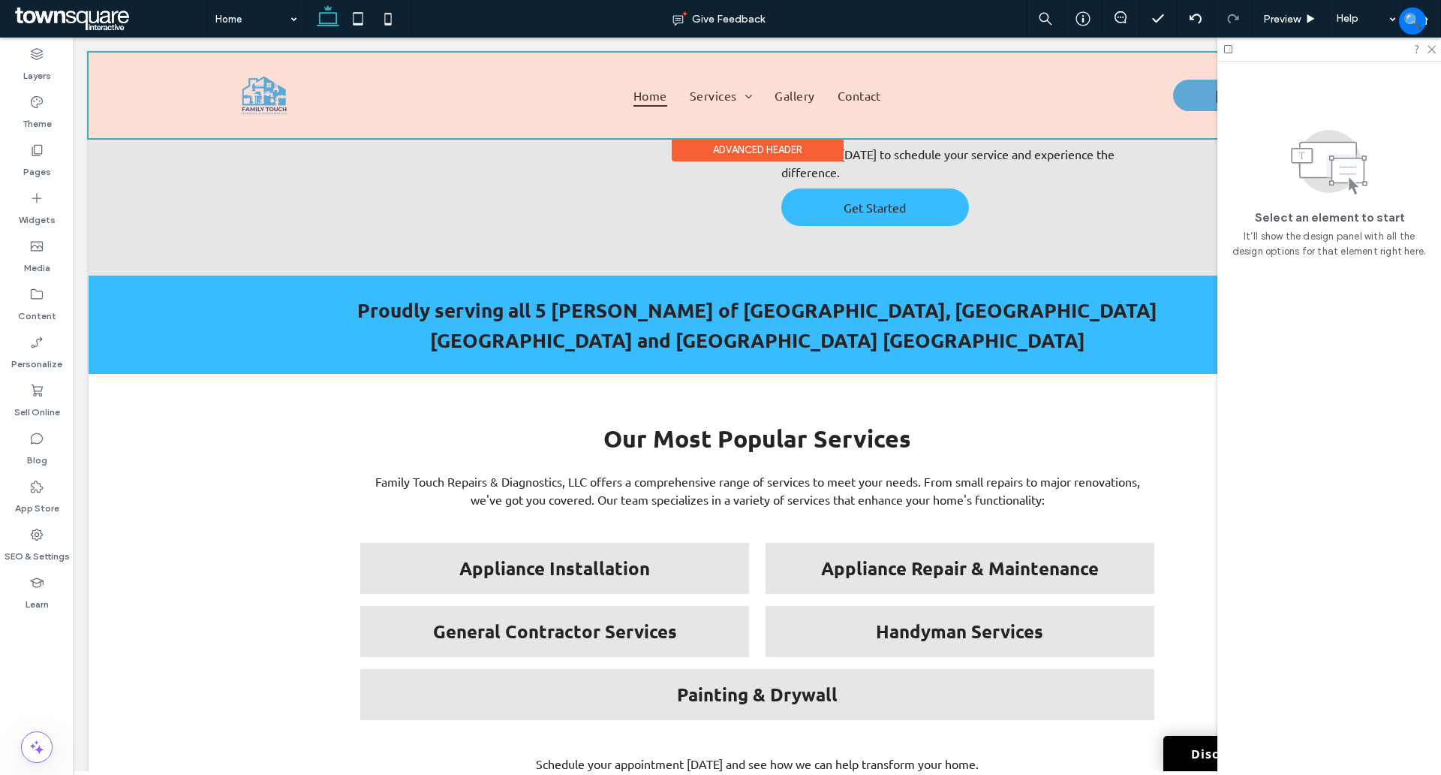
scroll to position [1220, 0]
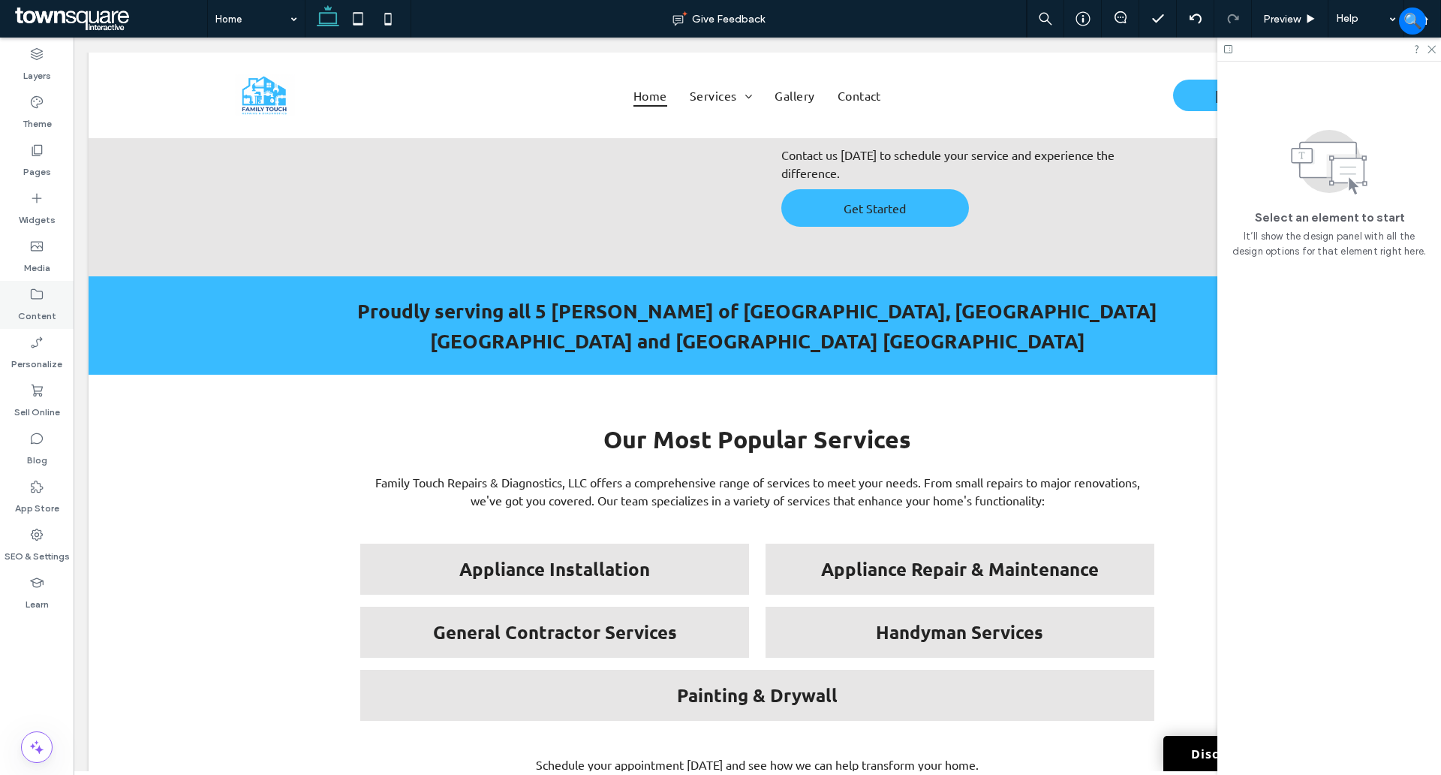
click at [41, 300] on icon at bounding box center [36, 294] width 15 height 15
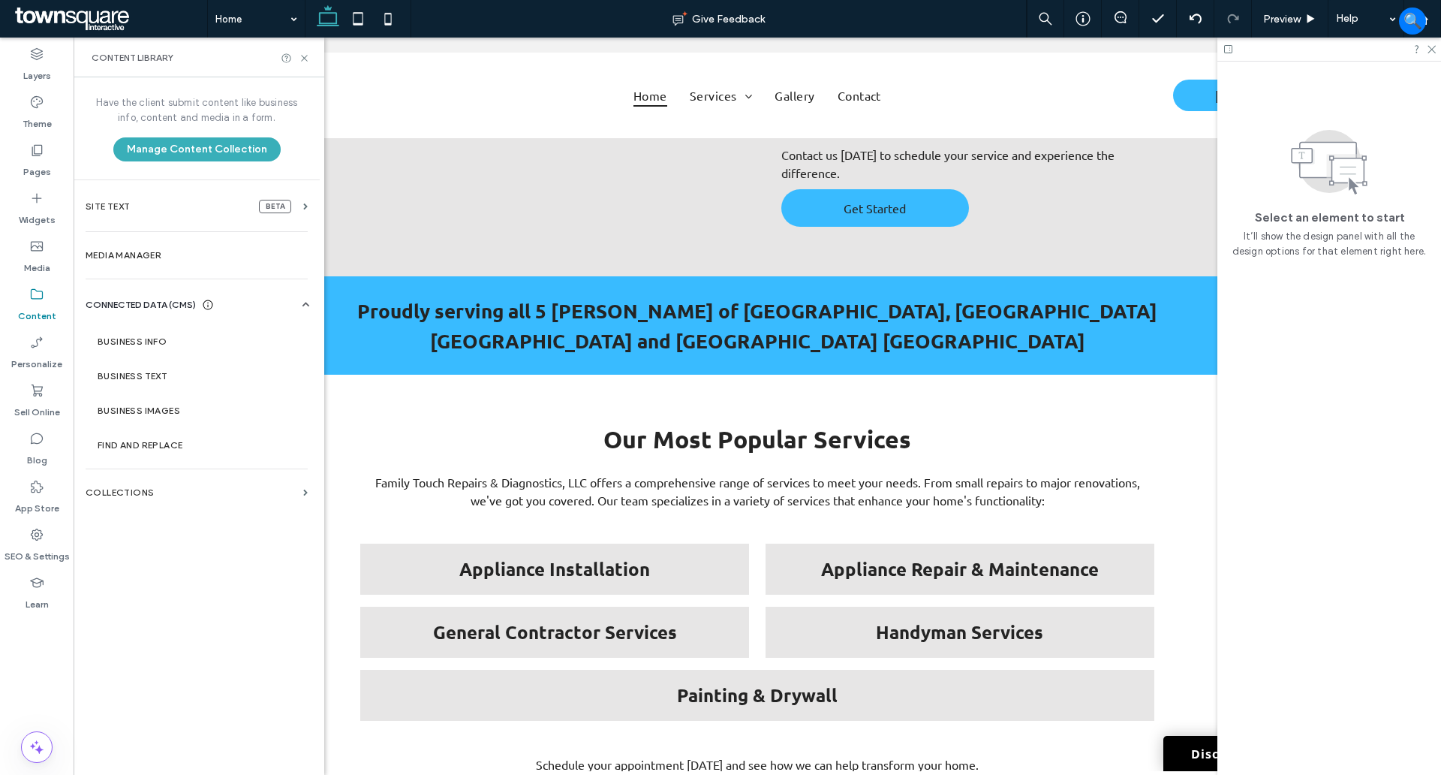
click at [303, 66] on div "Content Library" at bounding box center [199, 58] width 251 height 40
click at [306, 57] on icon at bounding box center [304, 58] width 11 height 11
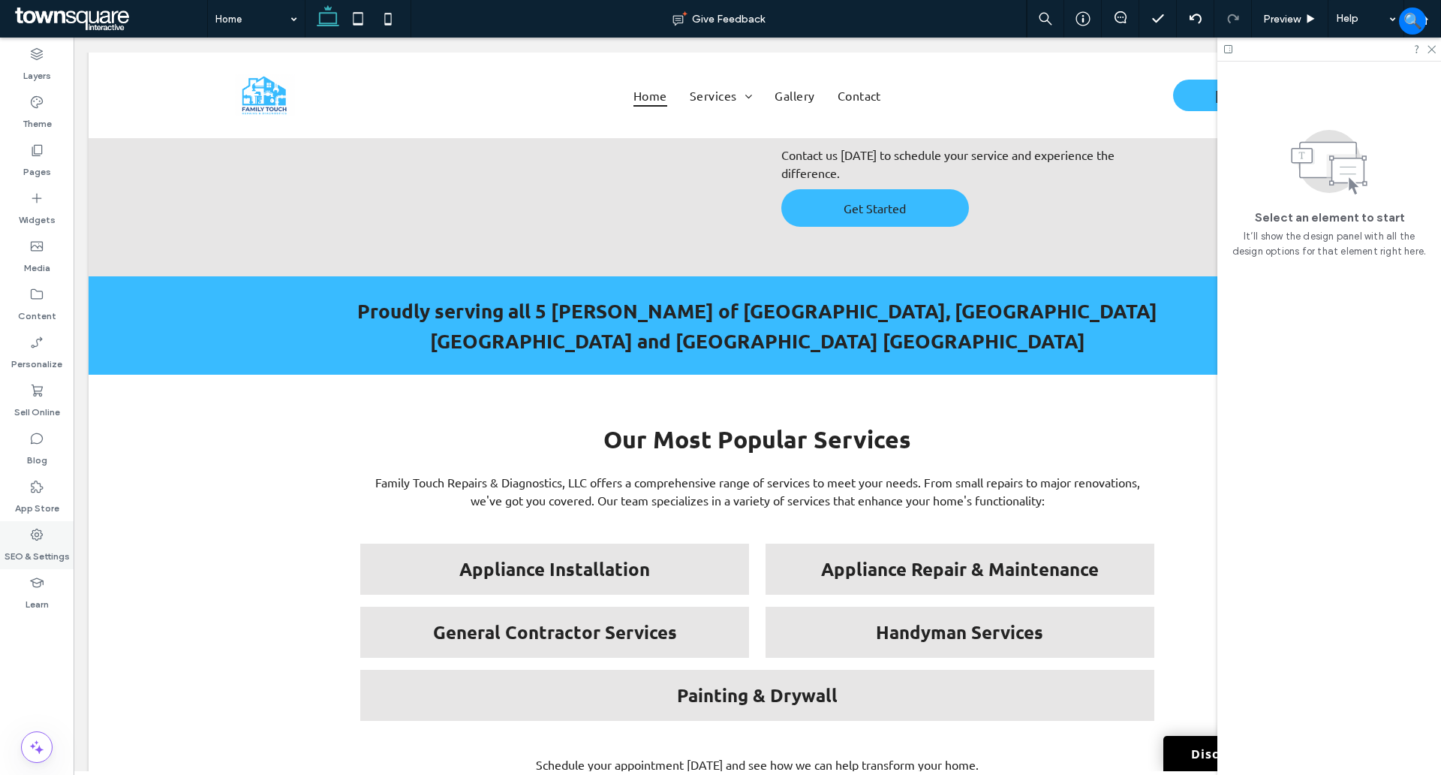
click at [30, 539] on icon at bounding box center [36, 534] width 15 height 15
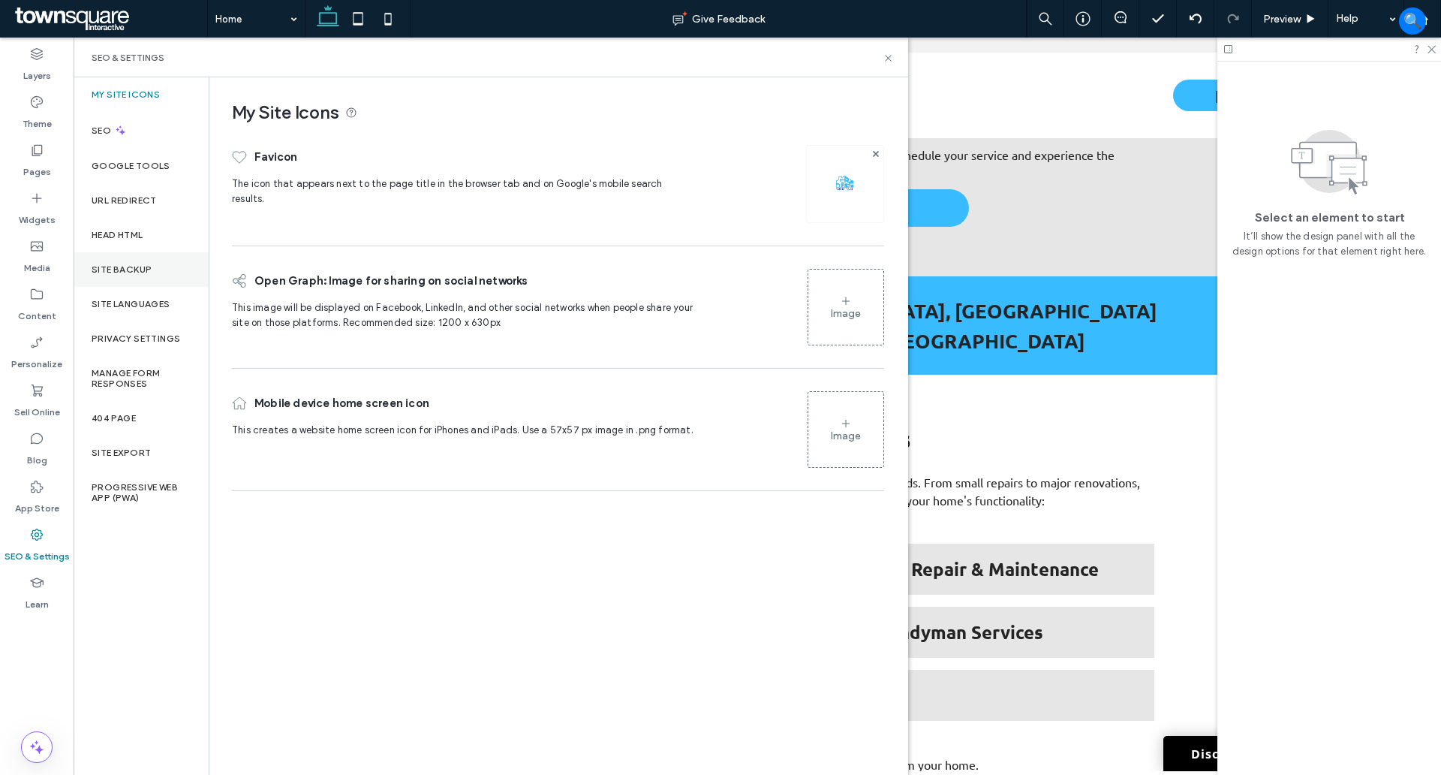
click at [125, 273] on label "Site Backup" at bounding box center [122, 269] width 60 height 11
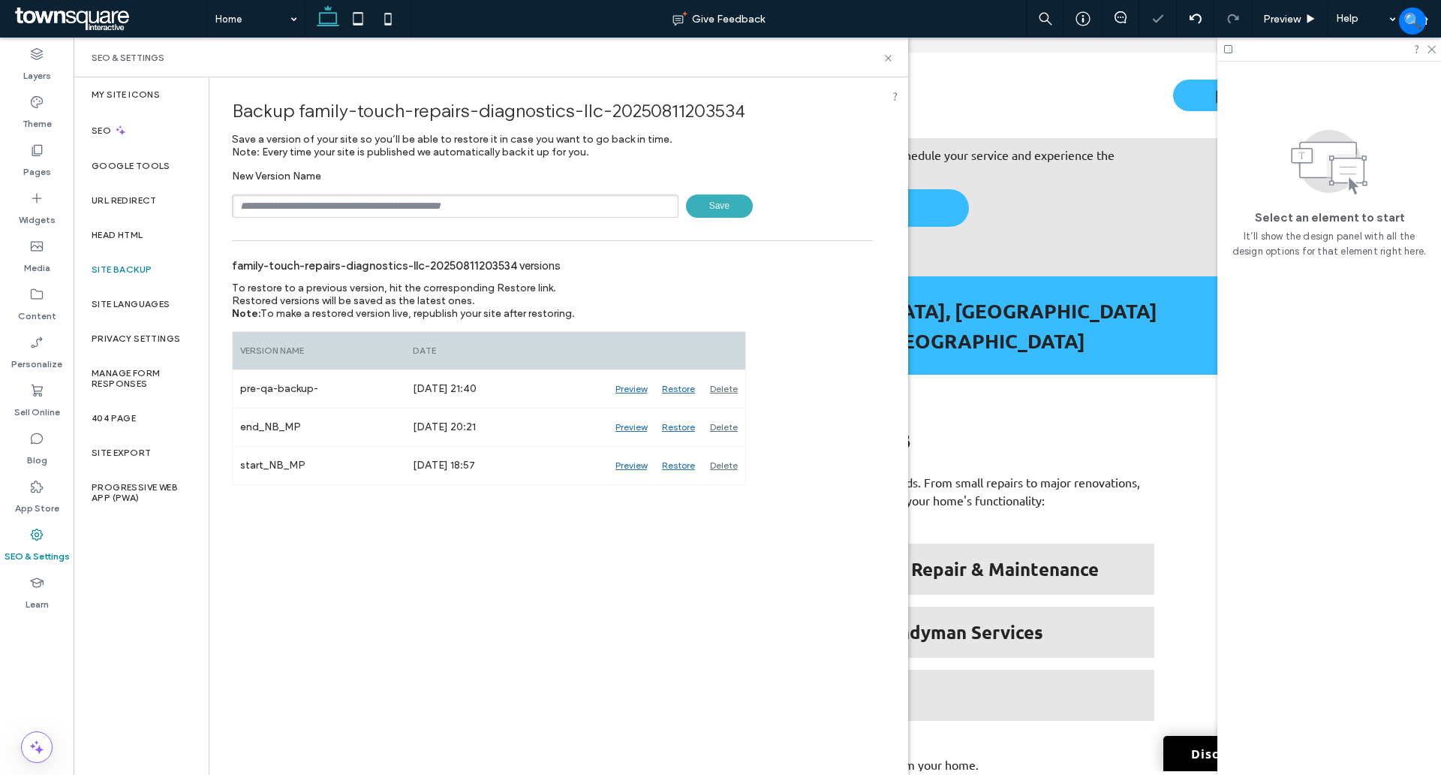
click at [383, 209] on input "text" at bounding box center [455, 205] width 447 height 23
type input "**********"
click at [719, 212] on span "Save" at bounding box center [719, 205] width 67 height 23
